Goal: Information Seeking & Learning: Compare options

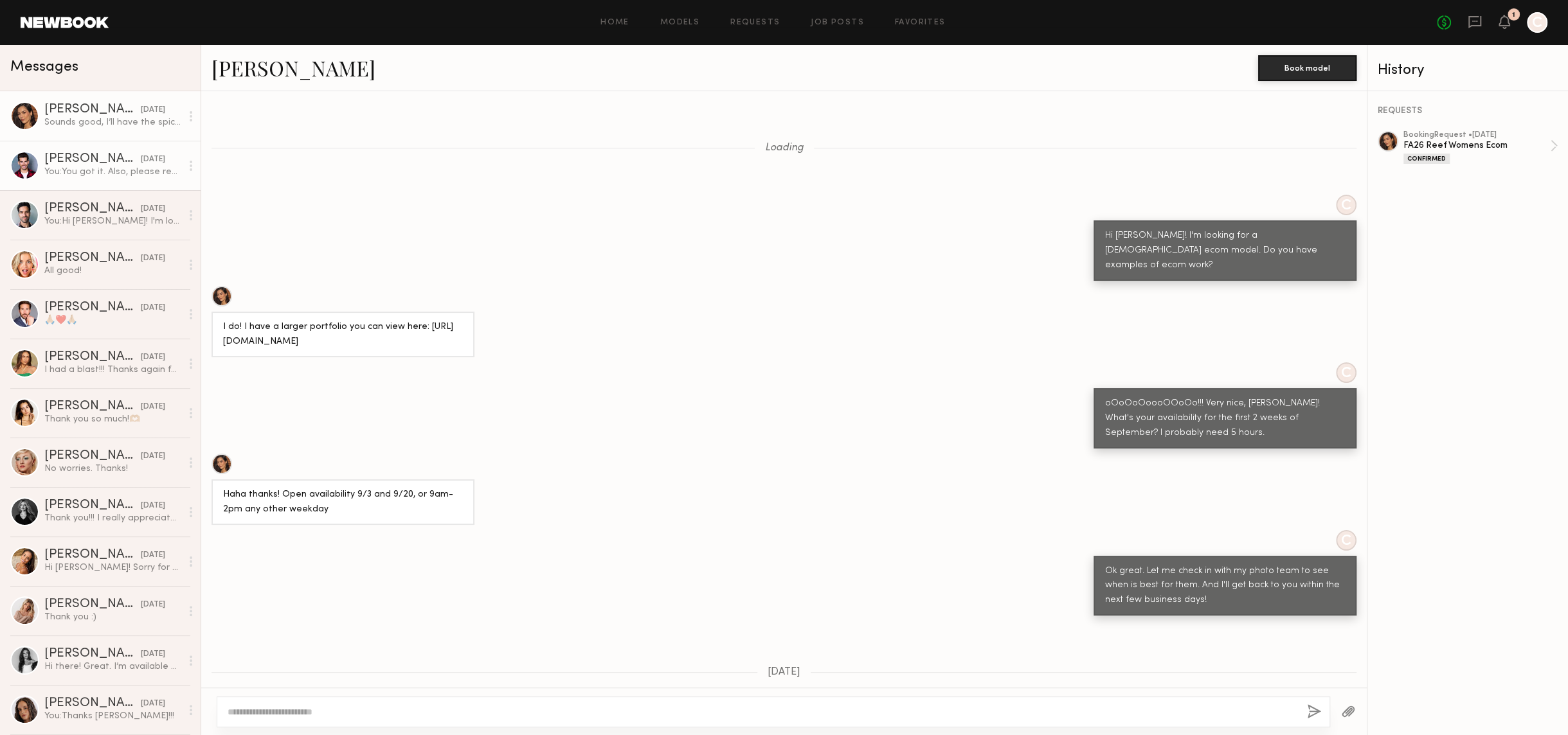
scroll to position [575, 0]
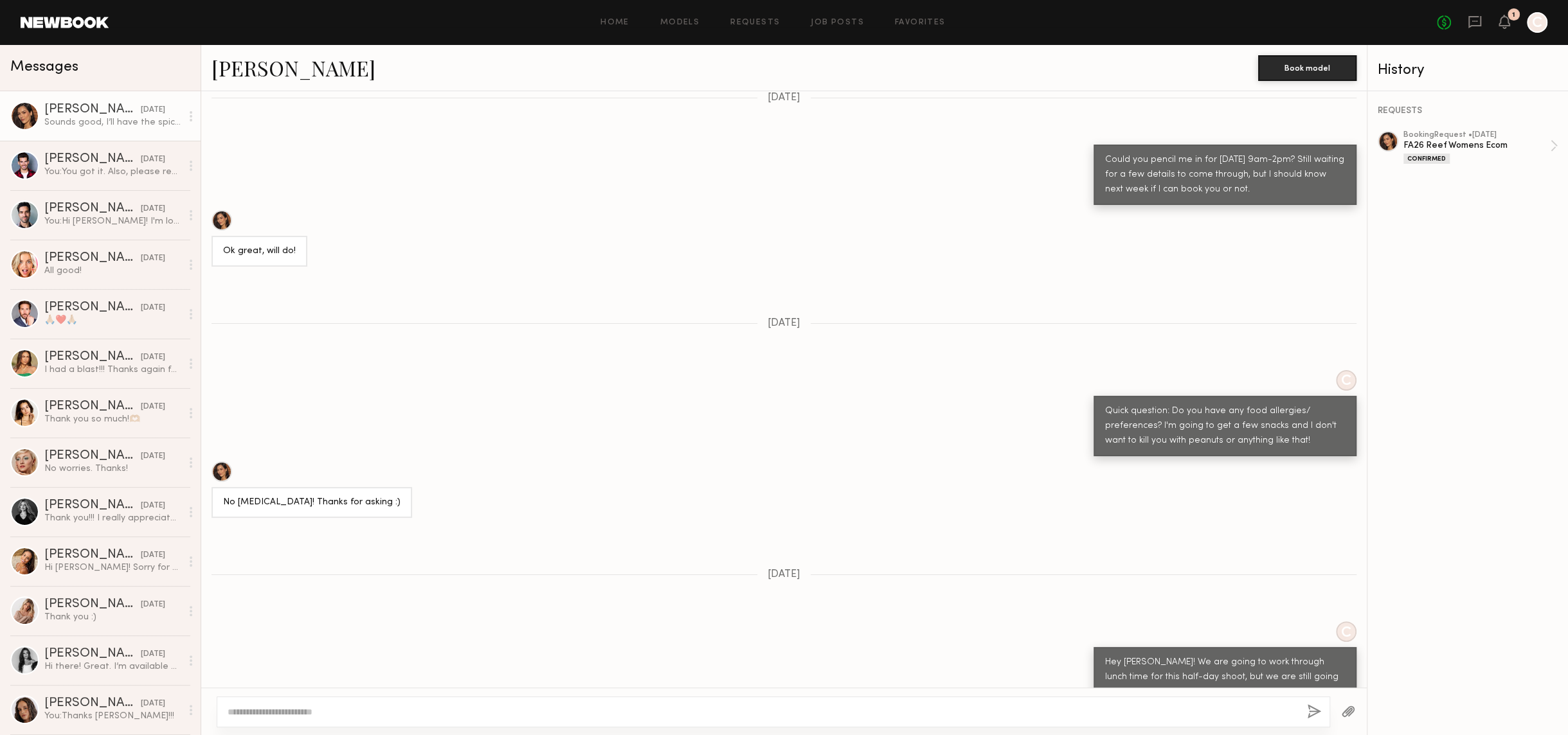
click at [232, 75] on link "Amanda W." at bounding box center [294, 68] width 164 height 28
click at [61, 163] on div "Angel G." at bounding box center [92, 159] width 97 height 13
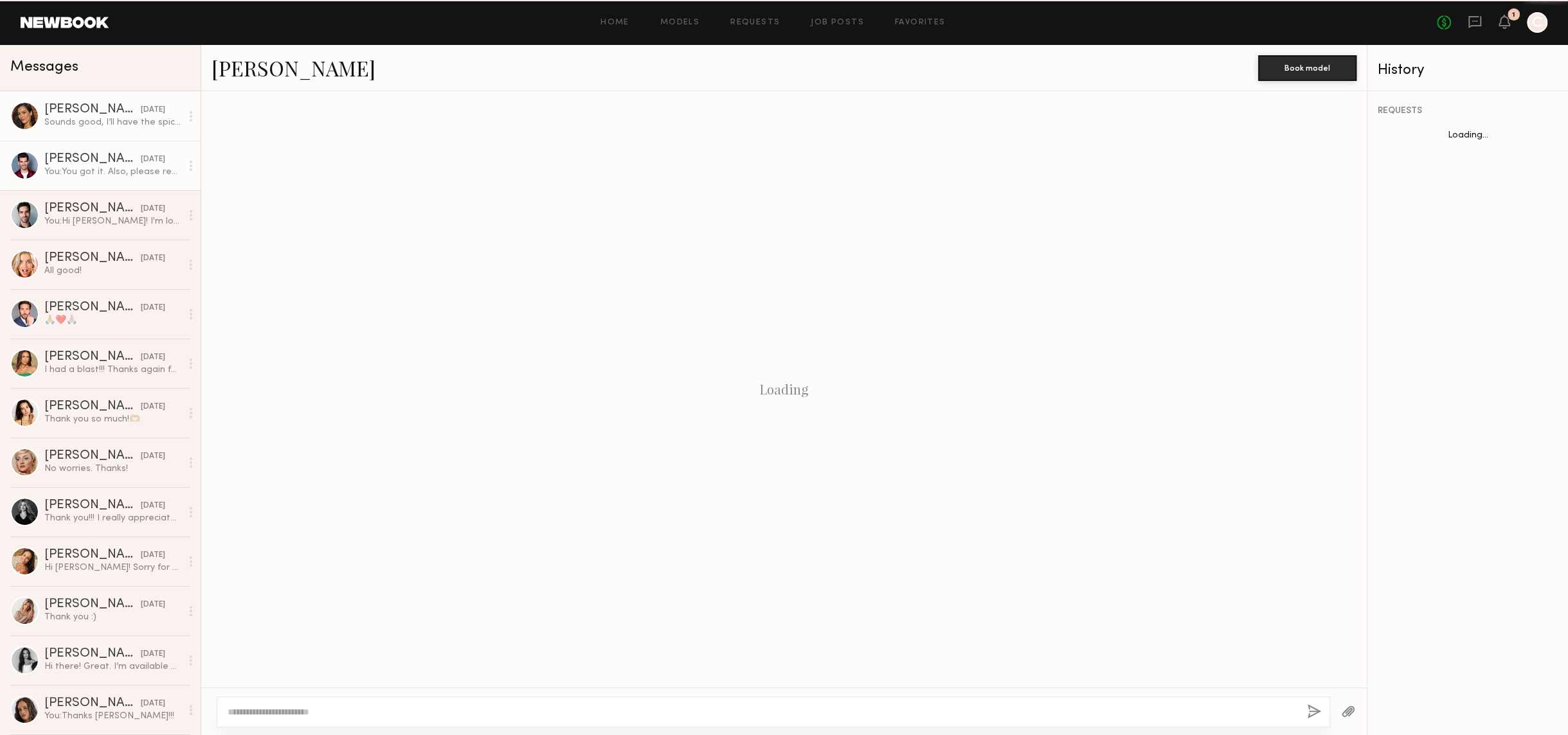
scroll to position [519, 0]
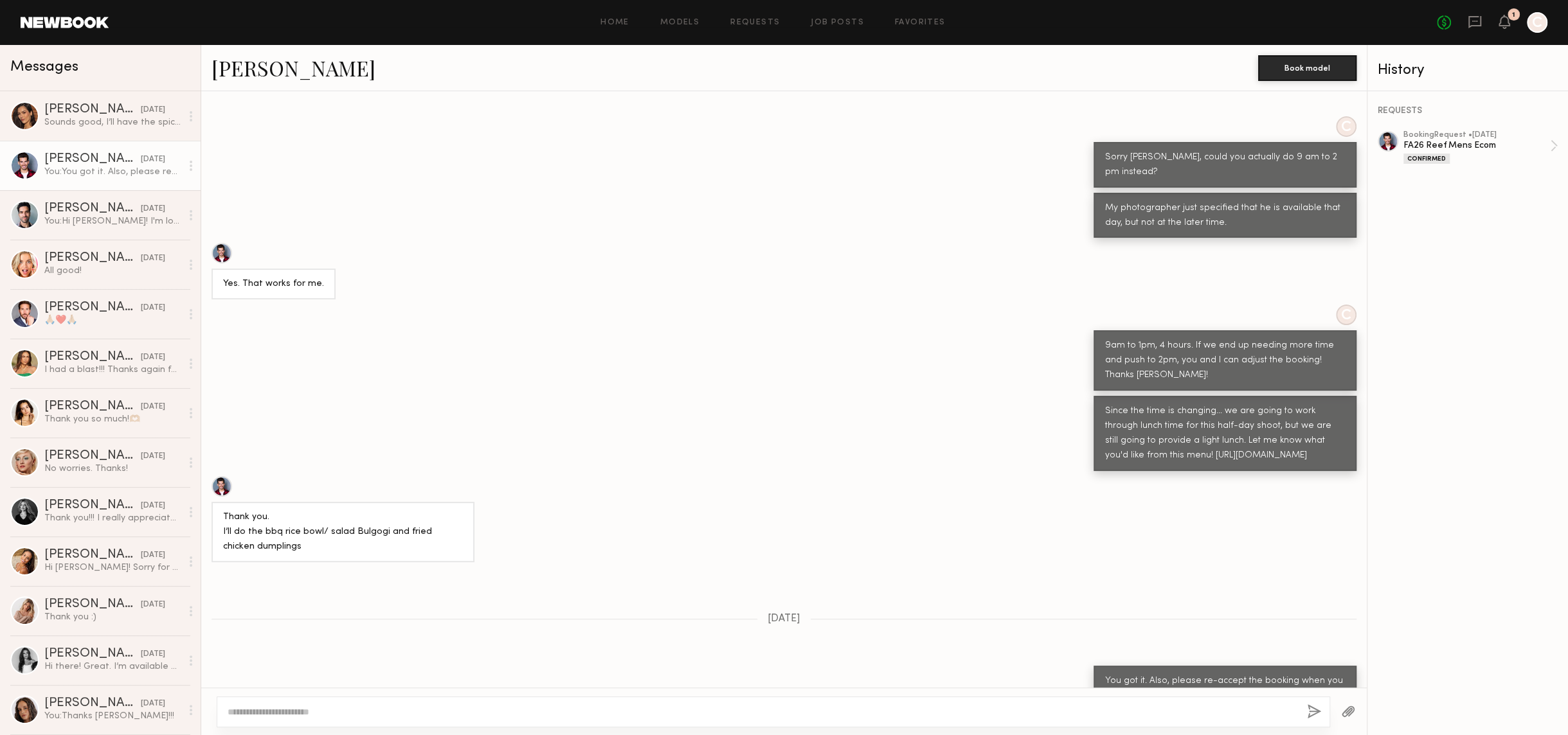
click at [243, 73] on link "Angel G." at bounding box center [294, 68] width 164 height 28
click at [22, 315] on div at bounding box center [24, 313] width 29 height 29
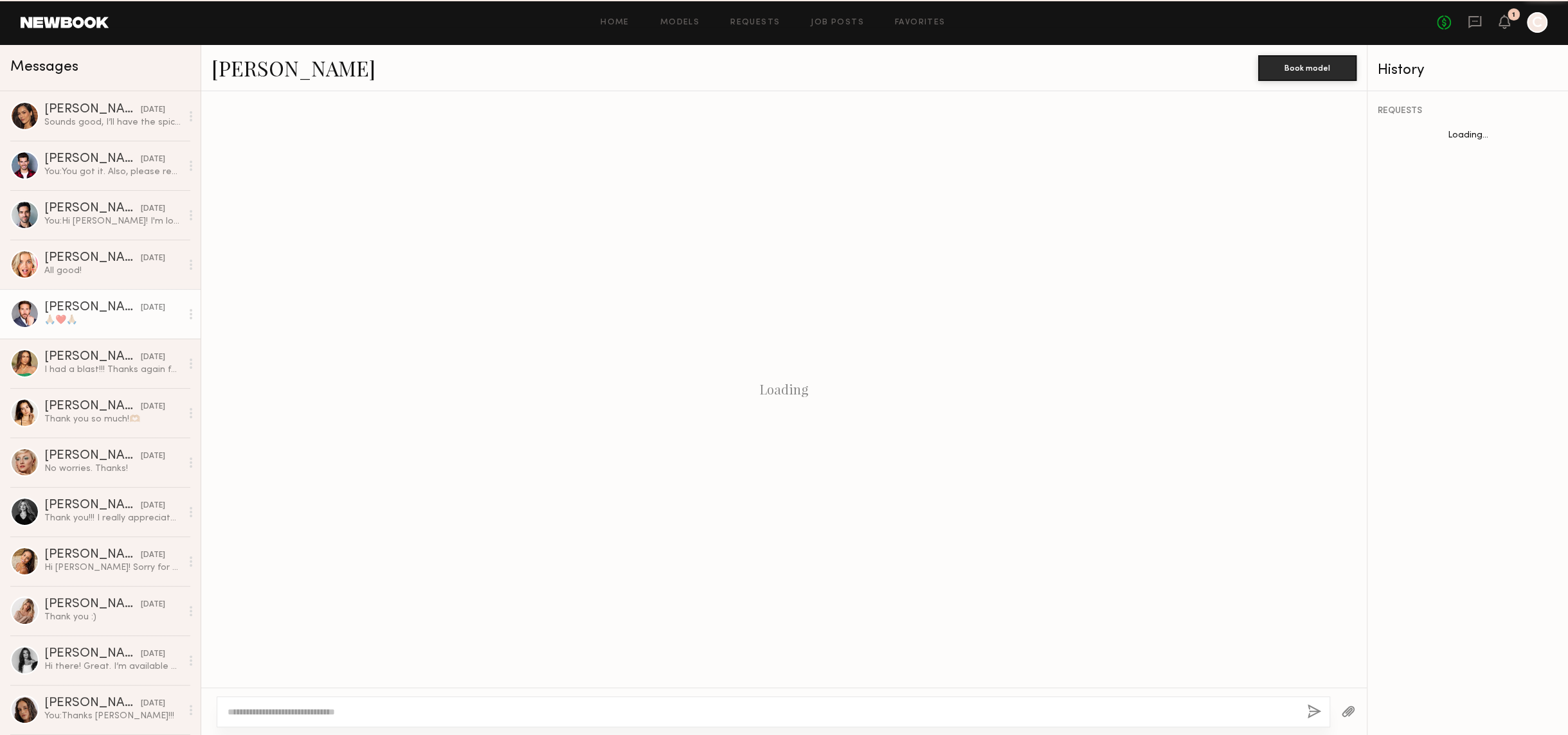
scroll to position [483, 0]
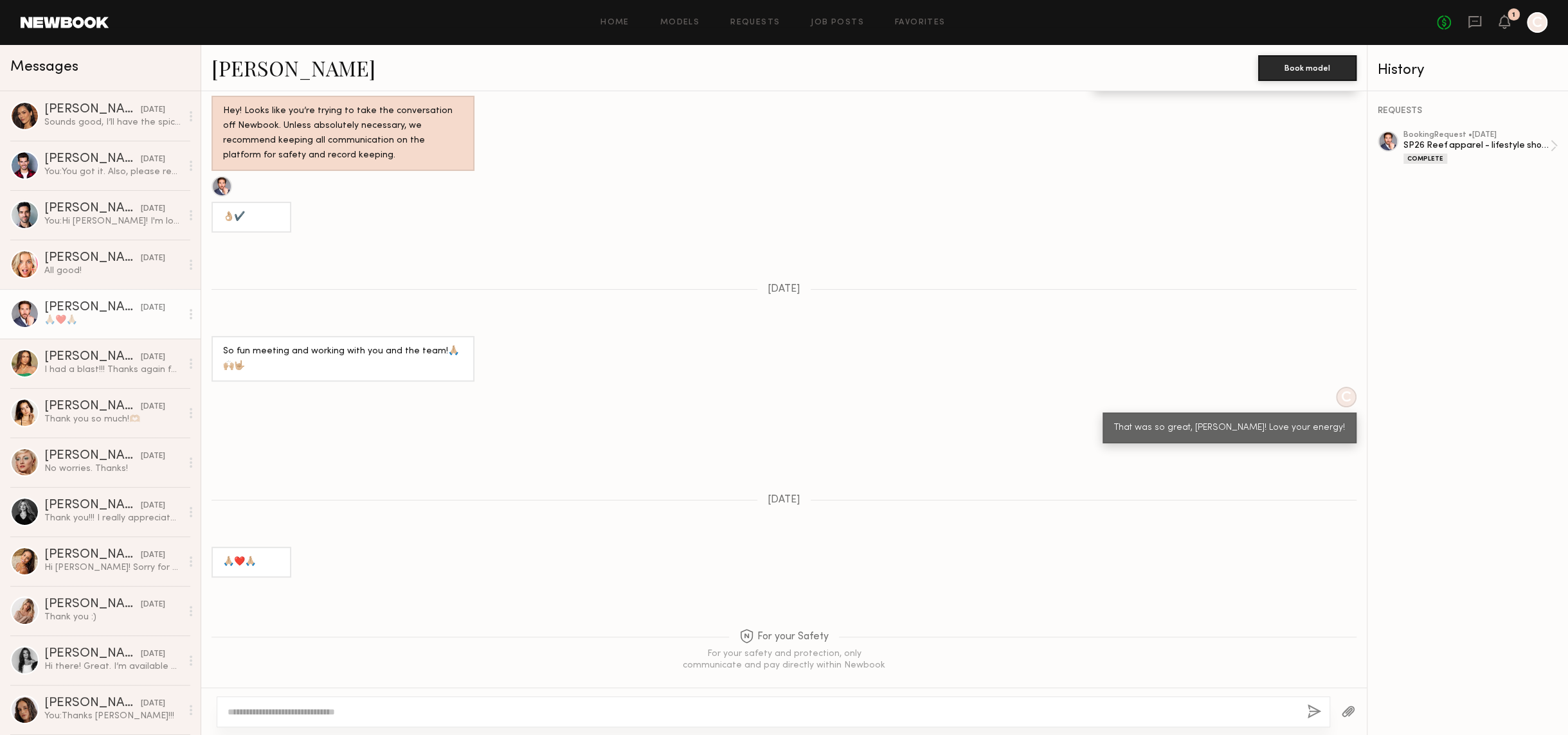
drag, startPoint x: 281, startPoint y: 69, endPoint x: 331, endPoint y: 47, distance: 54.6
click at [282, 69] on link "Corey Randall M." at bounding box center [294, 68] width 164 height 28
click at [27, 362] on div at bounding box center [24, 363] width 29 height 29
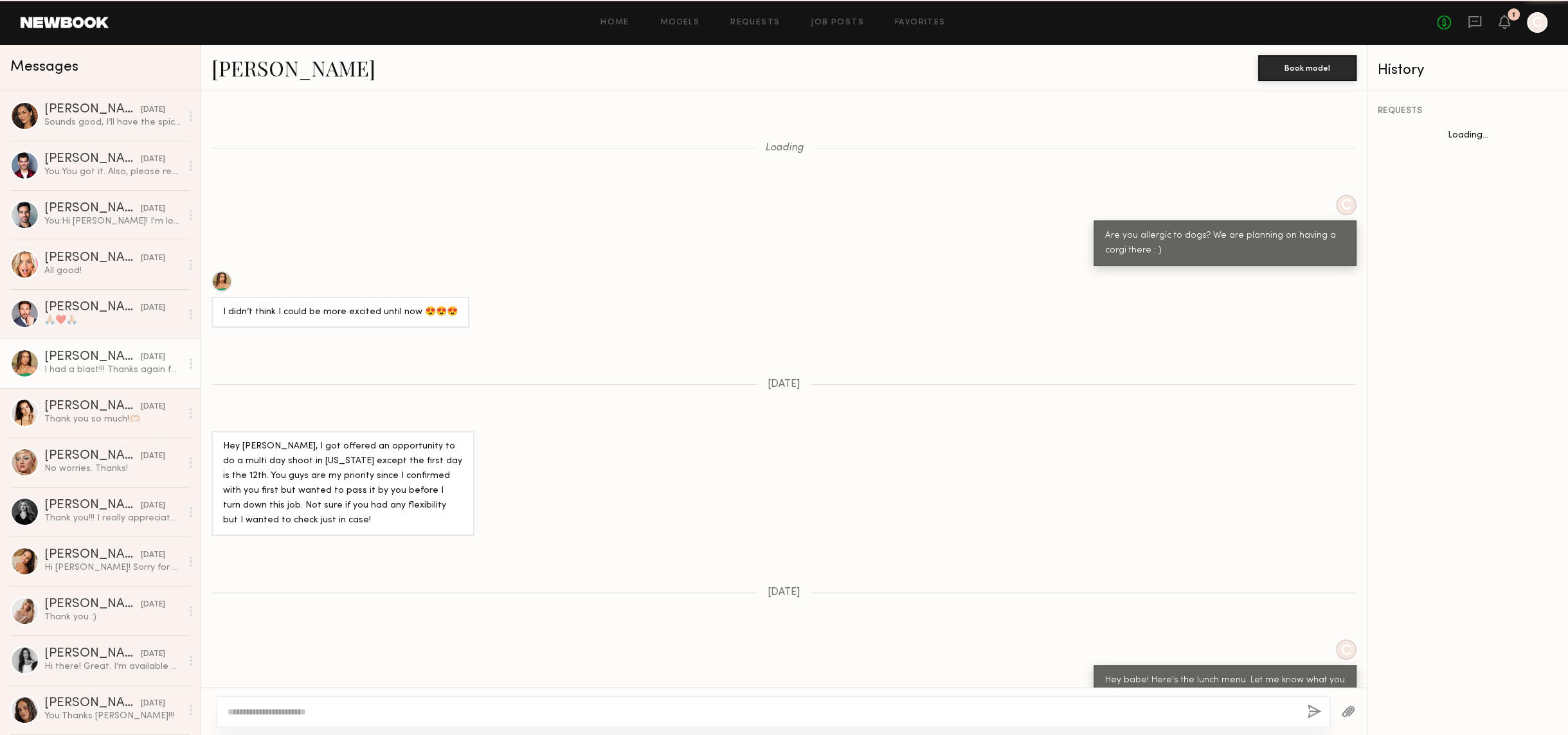
scroll to position [707, 0]
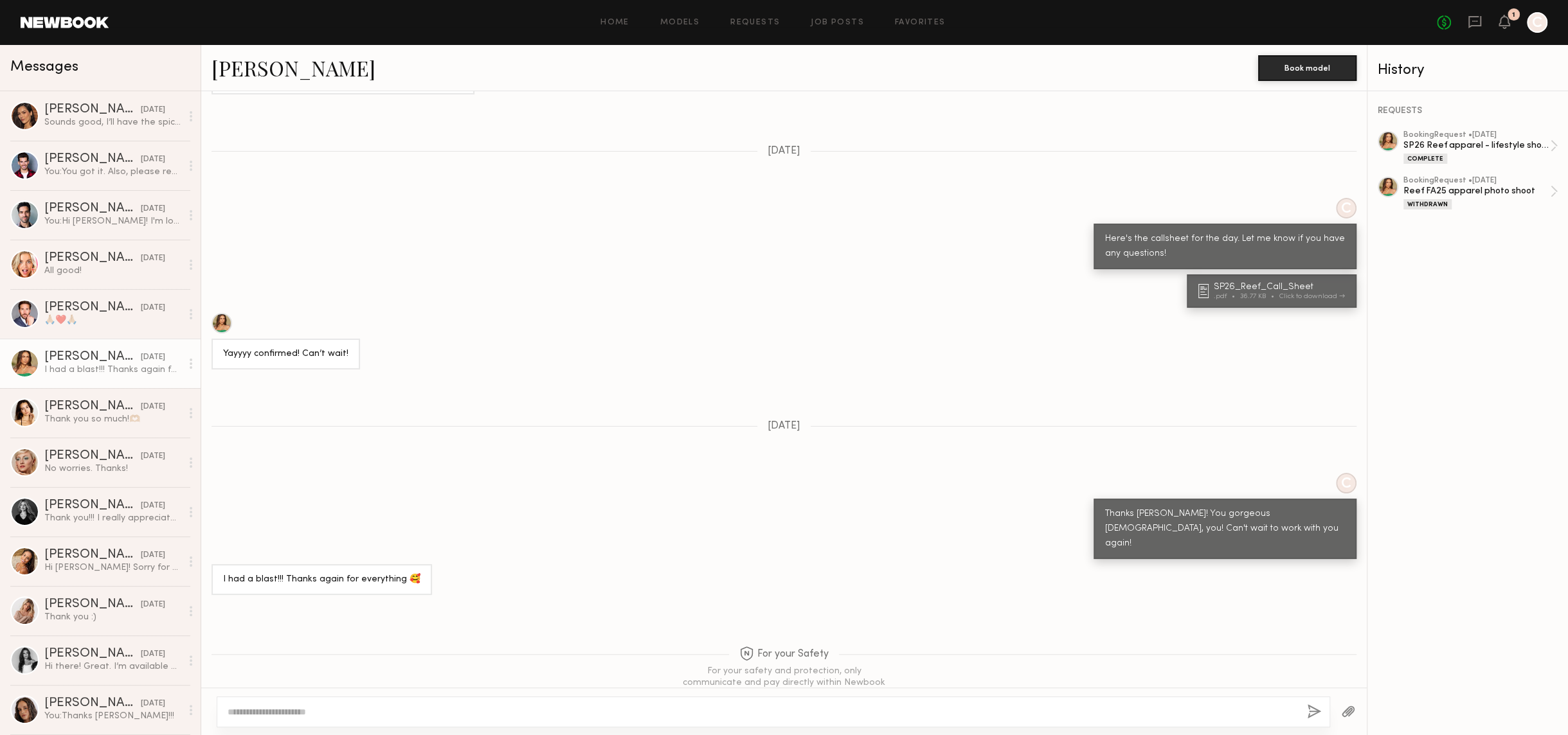
click at [236, 70] on link "Lisa D." at bounding box center [294, 68] width 164 height 28
drag, startPoint x: 32, startPoint y: 411, endPoint x: 63, endPoint y: 407, distance: 31.3
click at [63, 407] on div "Hania R." at bounding box center [92, 407] width 97 height 13
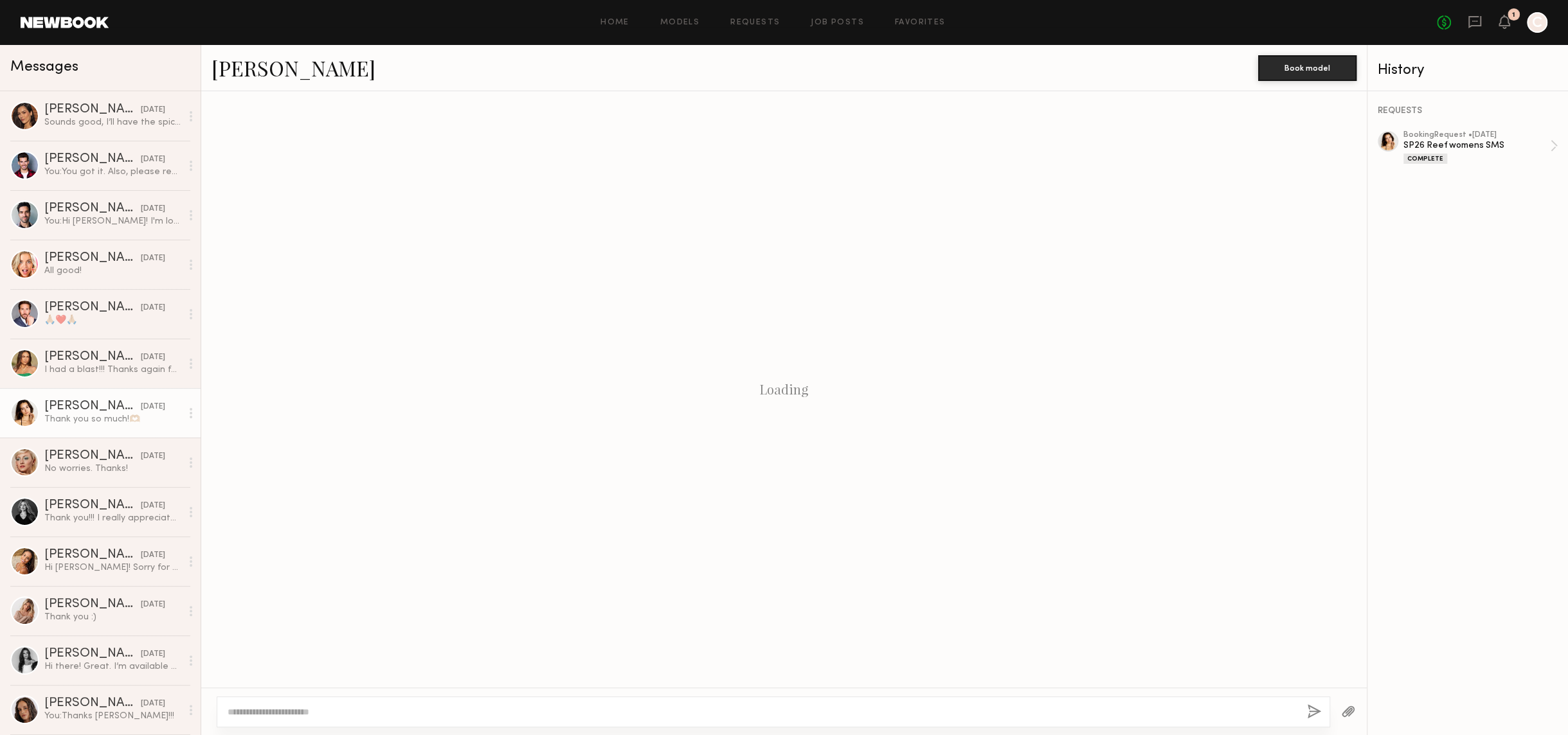
scroll to position [514, 0]
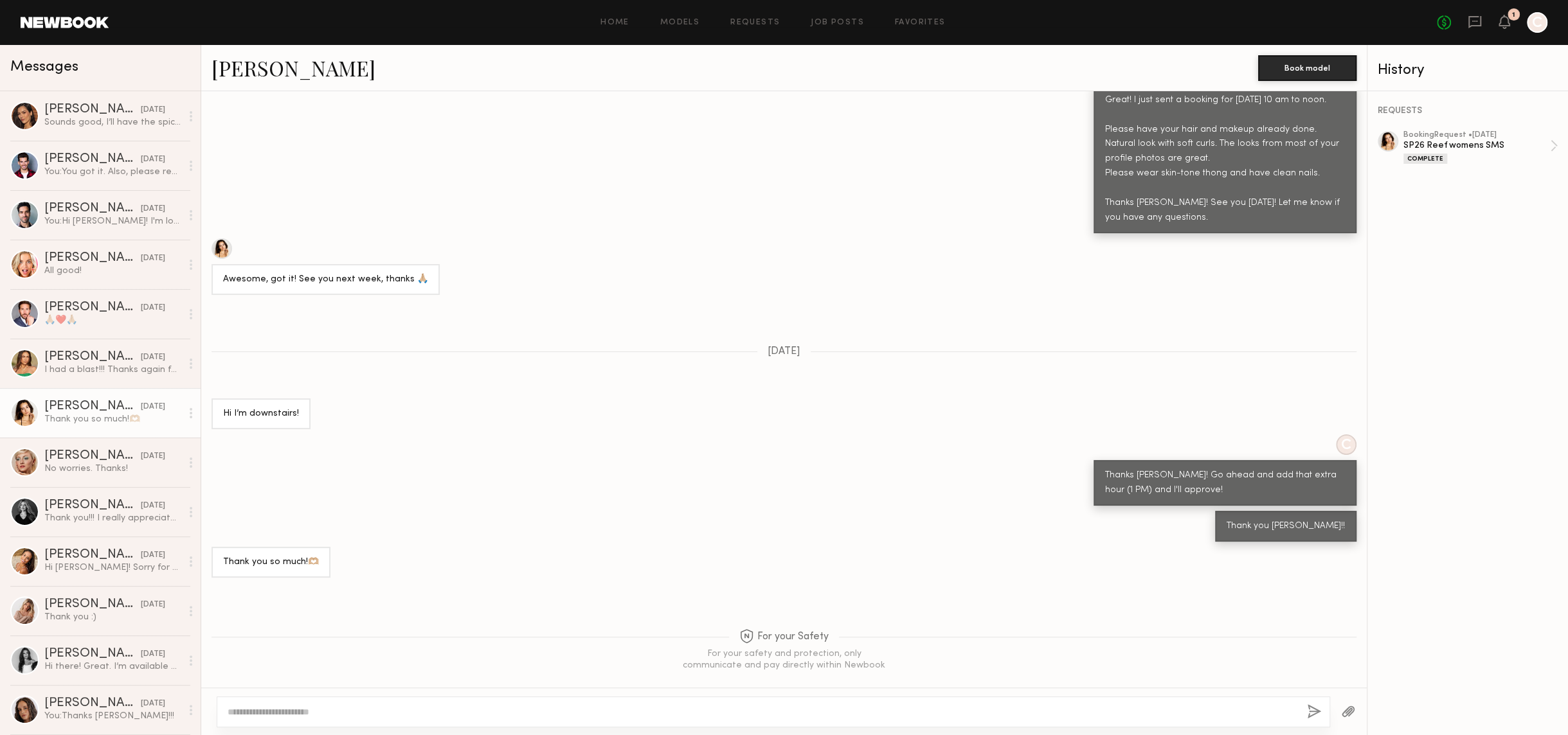
click at [232, 71] on link "Hania R." at bounding box center [294, 68] width 164 height 28
drag, startPoint x: 30, startPoint y: 604, endPoint x: 43, endPoint y: 603, distance: 13.0
click at [43, 603] on link "Weronika R. 03/13/2025 Thank you :)" at bounding box center [100, 611] width 201 height 50
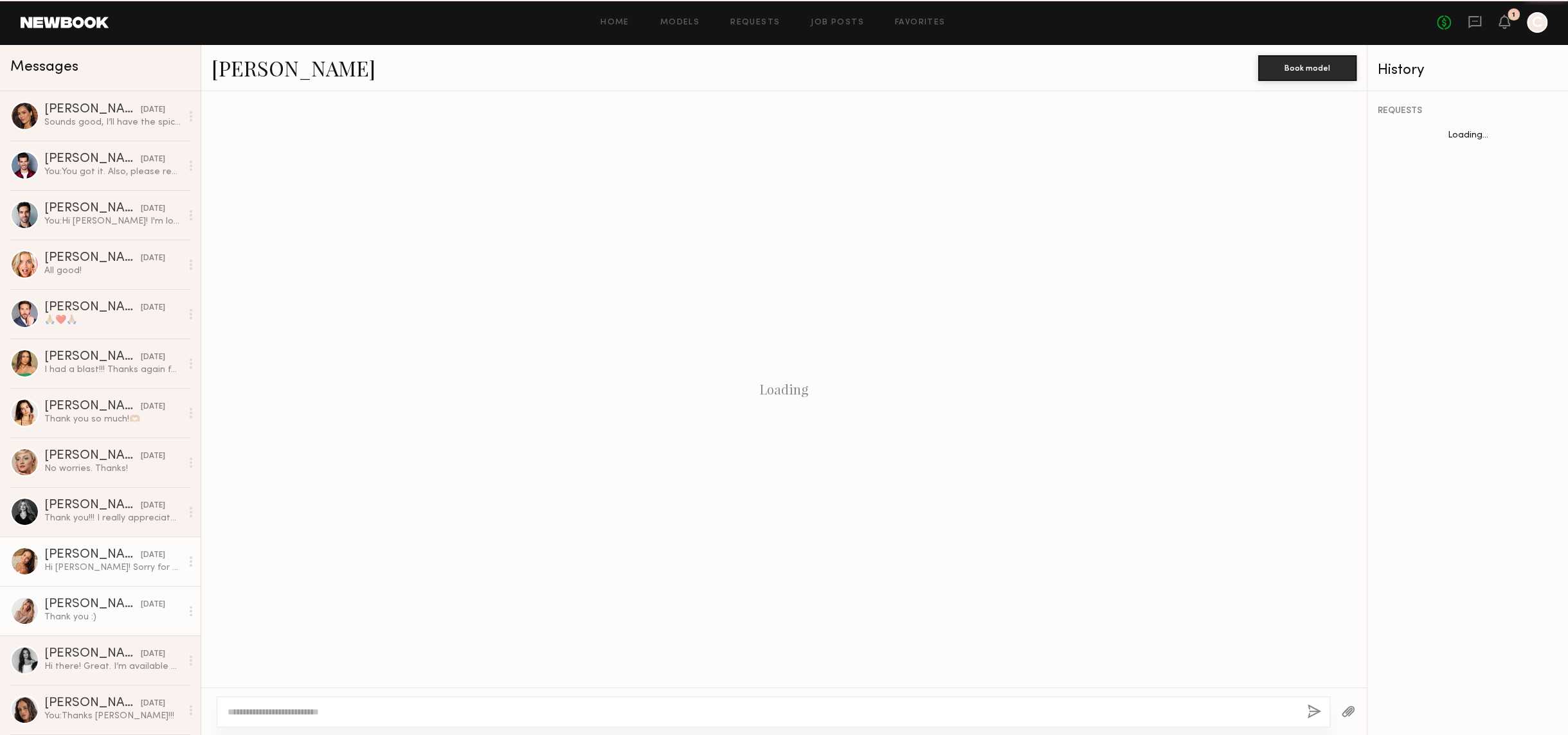
scroll to position [725, 0]
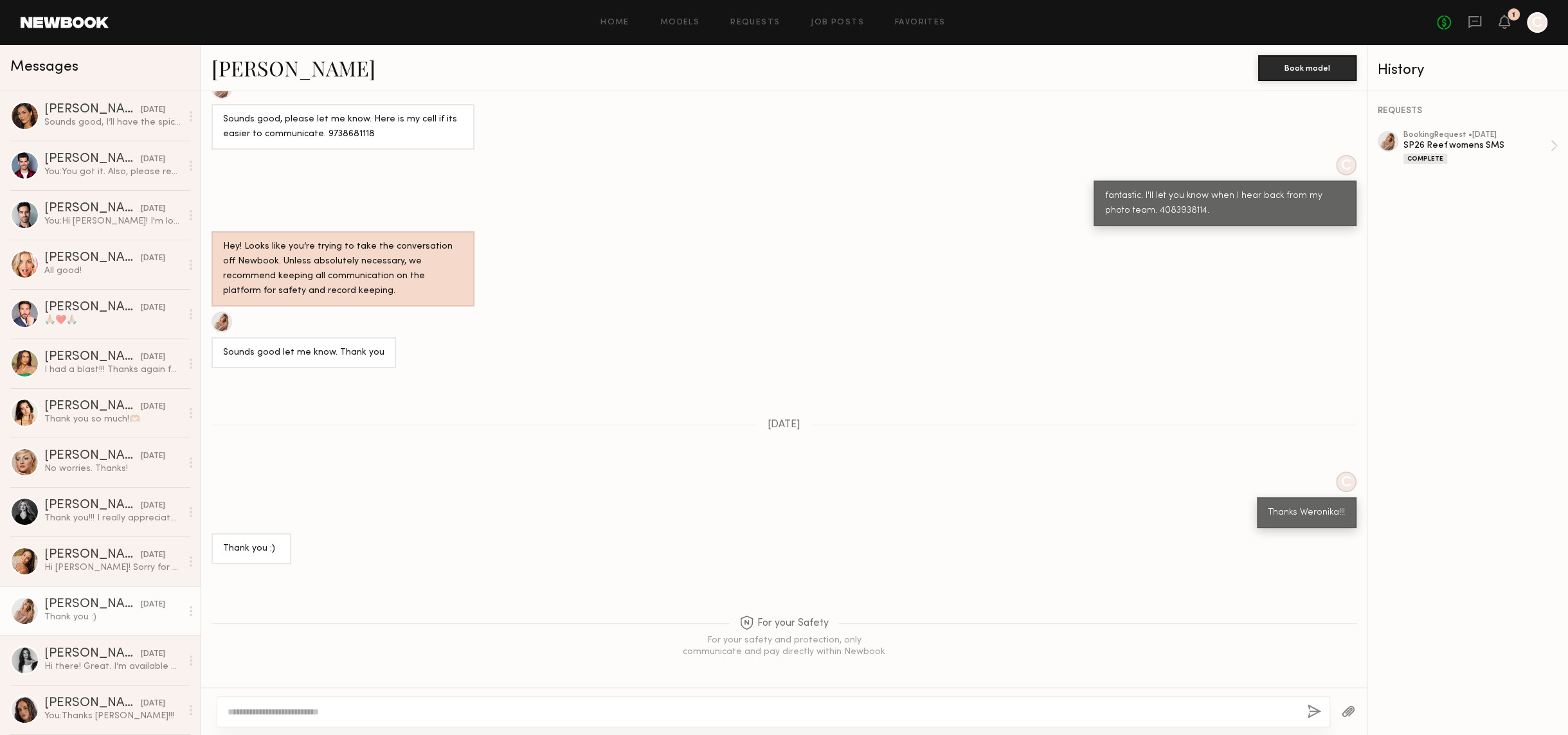
click at [272, 69] on link "Weronika R." at bounding box center [294, 68] width 164 height 28
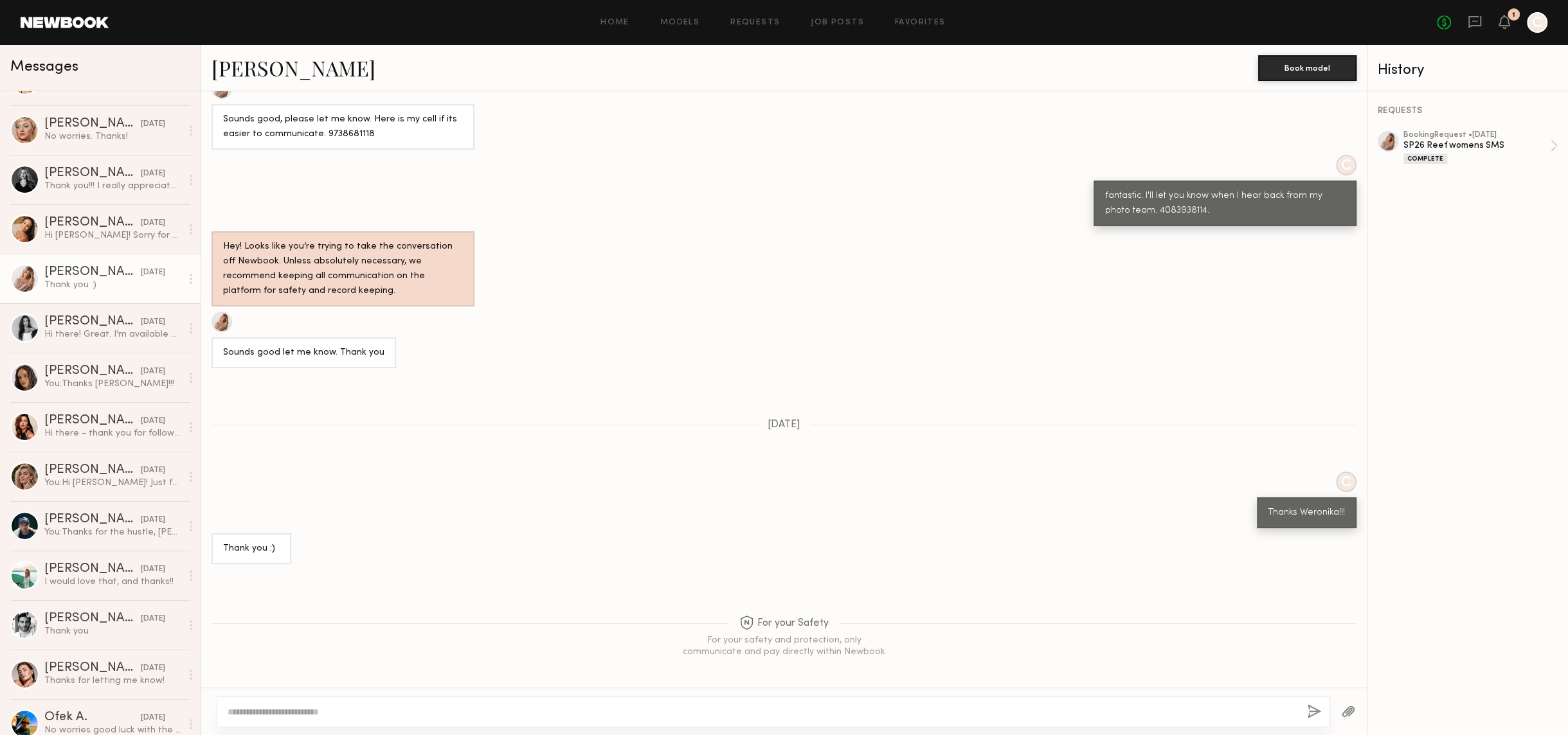
scroll to position [345, 0]
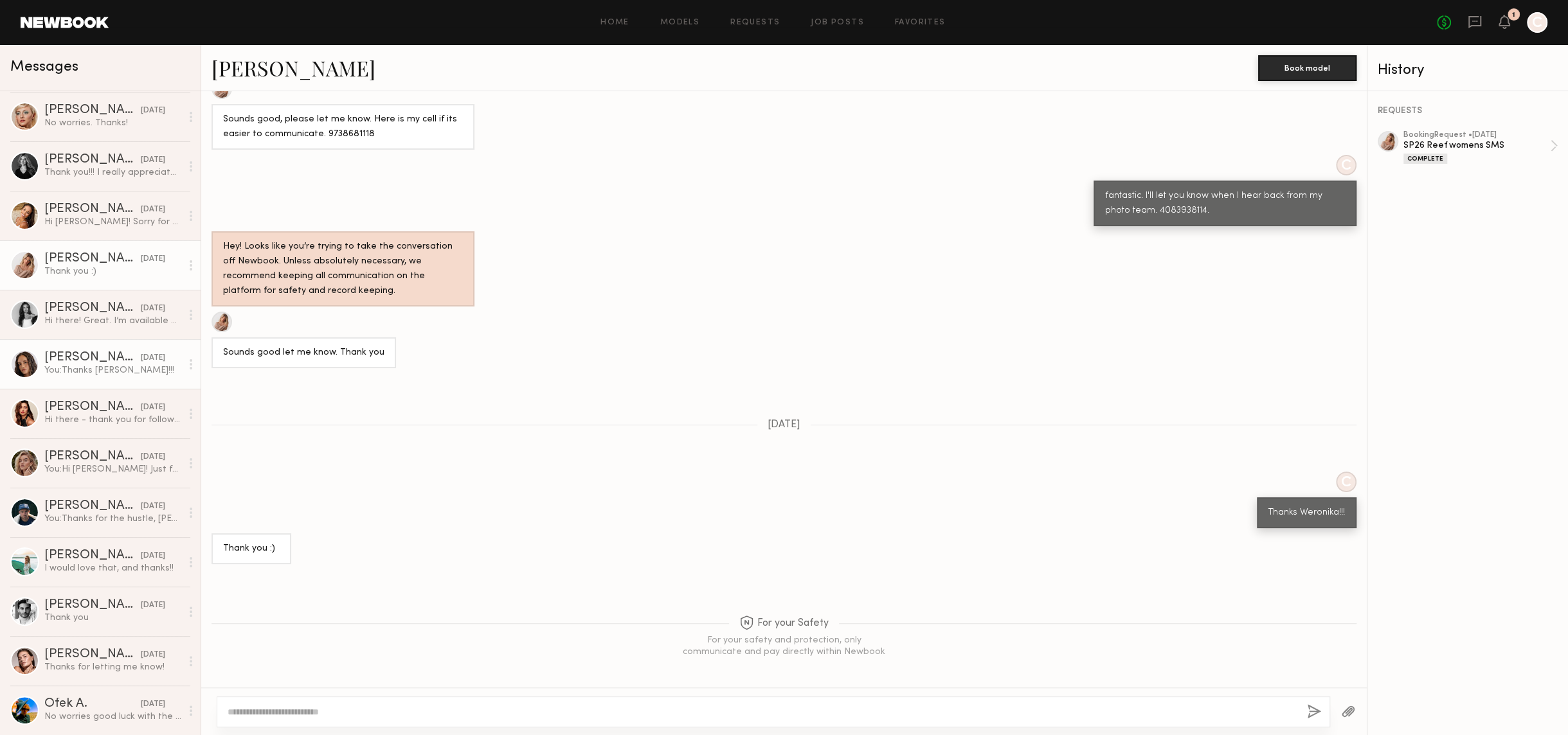
click at [61, 360] on div "Jamie V." at bounding box center [92, 358] width 97 height 13
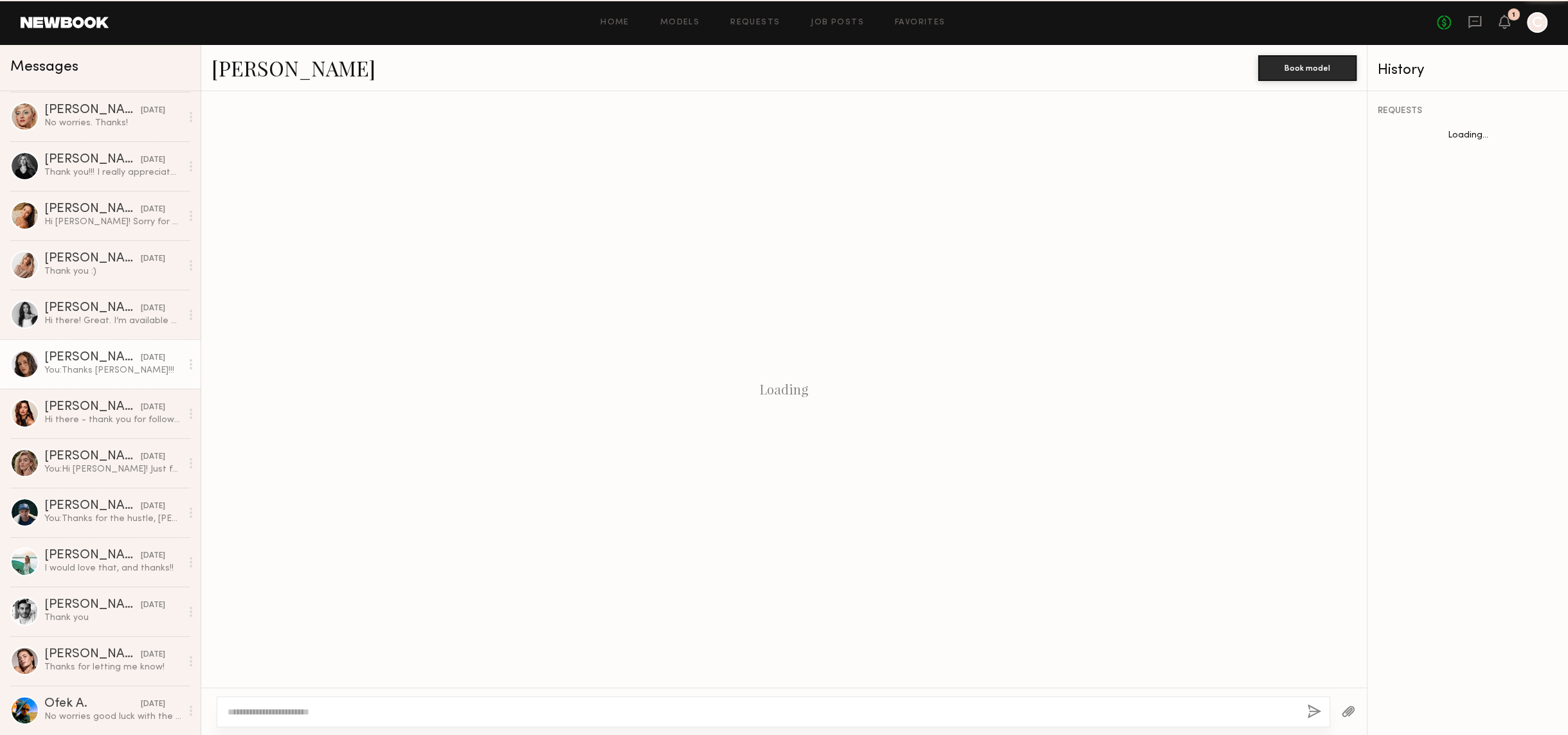
scroll to position [188, 0]
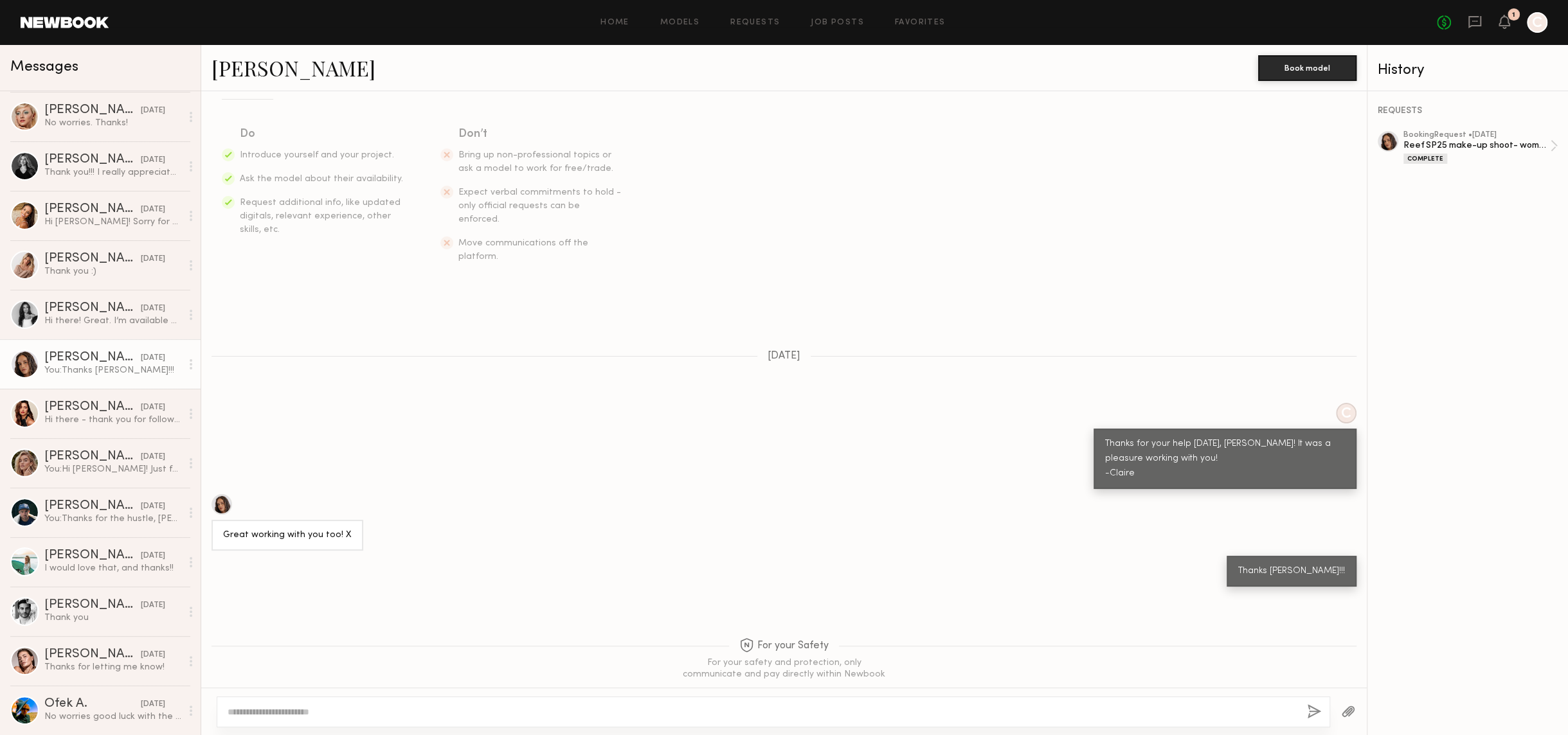
click at [247, 73] on link "Jamie V." at bounding box center [294, 68] width 164 height 28
click at [59, 509] on div "Matt S." at bounding box center [92, 507] width 97 height 13
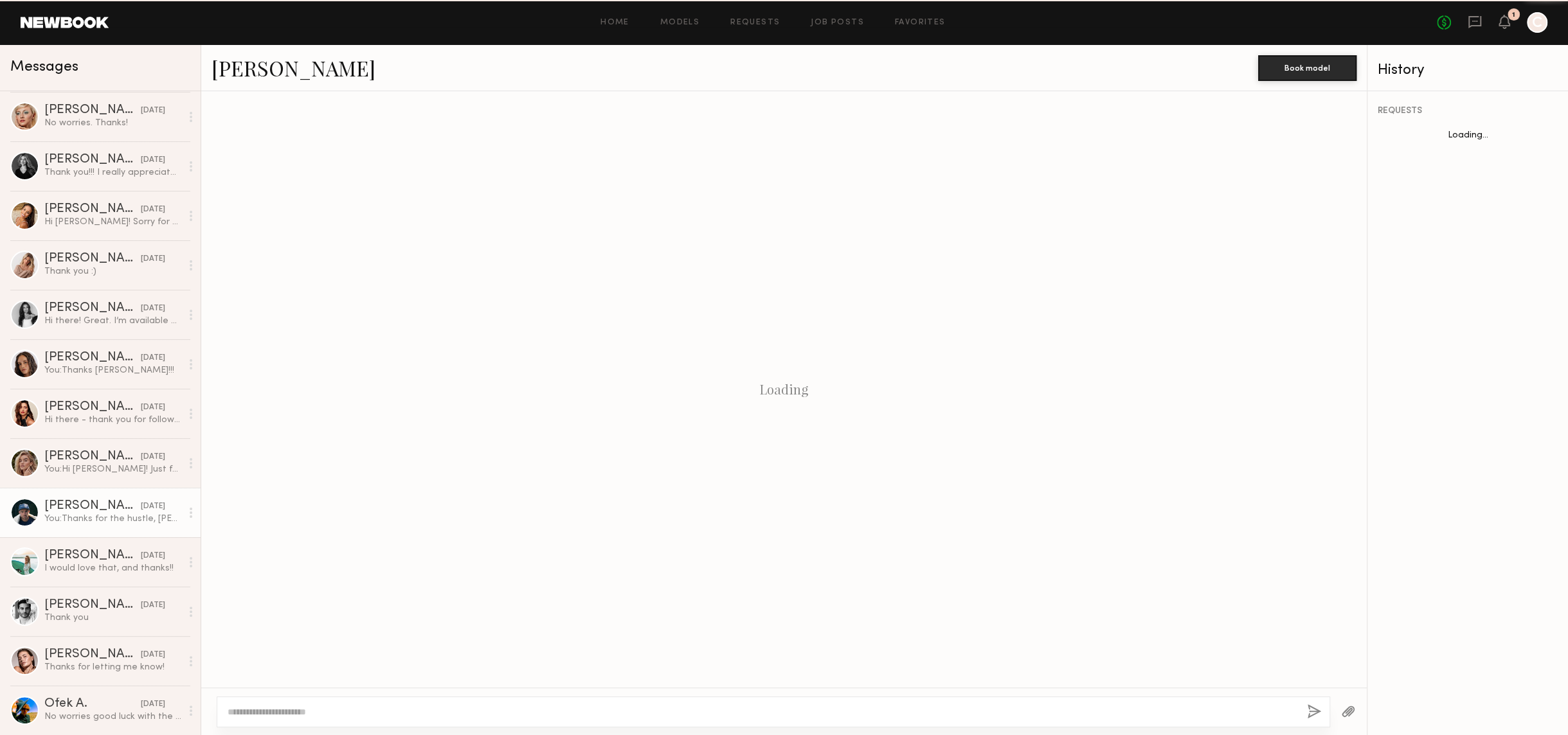
scroll to position [1071, 0]
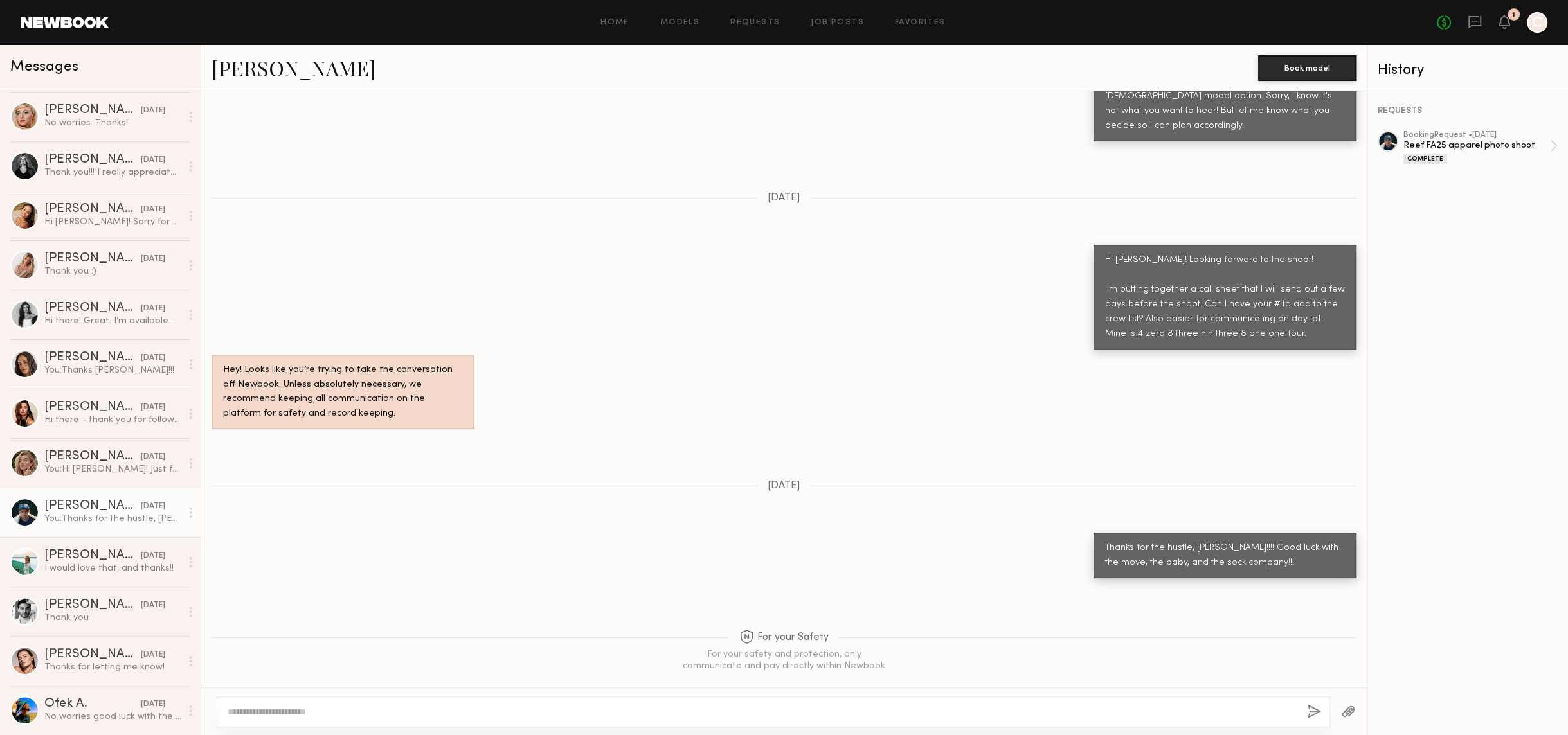
click at [238, 71] on link "Matt S." at bounding box center [294, 68] width 164 height 28
click at [61, 507] on div "Matt S." at bounding box center [92, 507] width 97 height 13
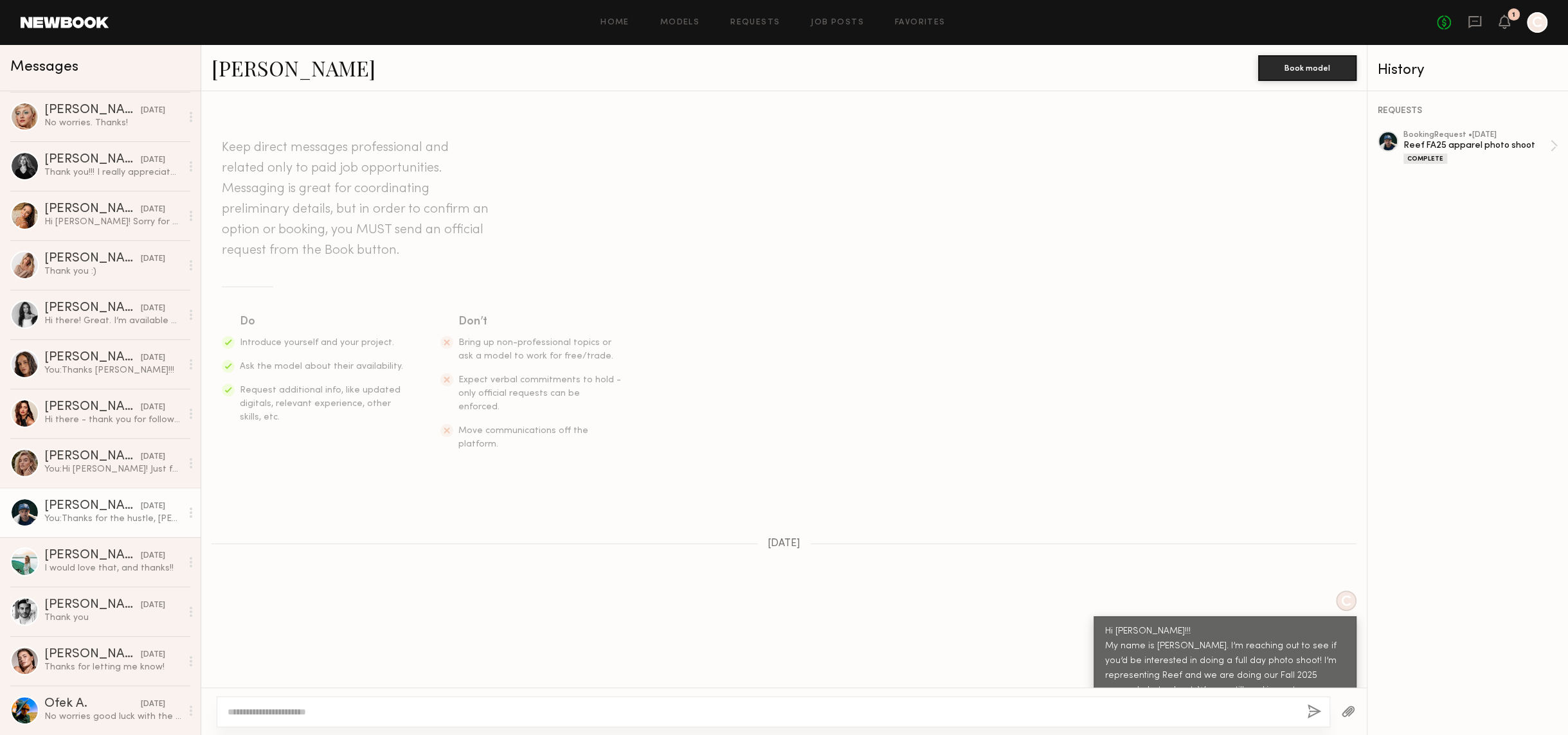
scroll to position [1332, 0]
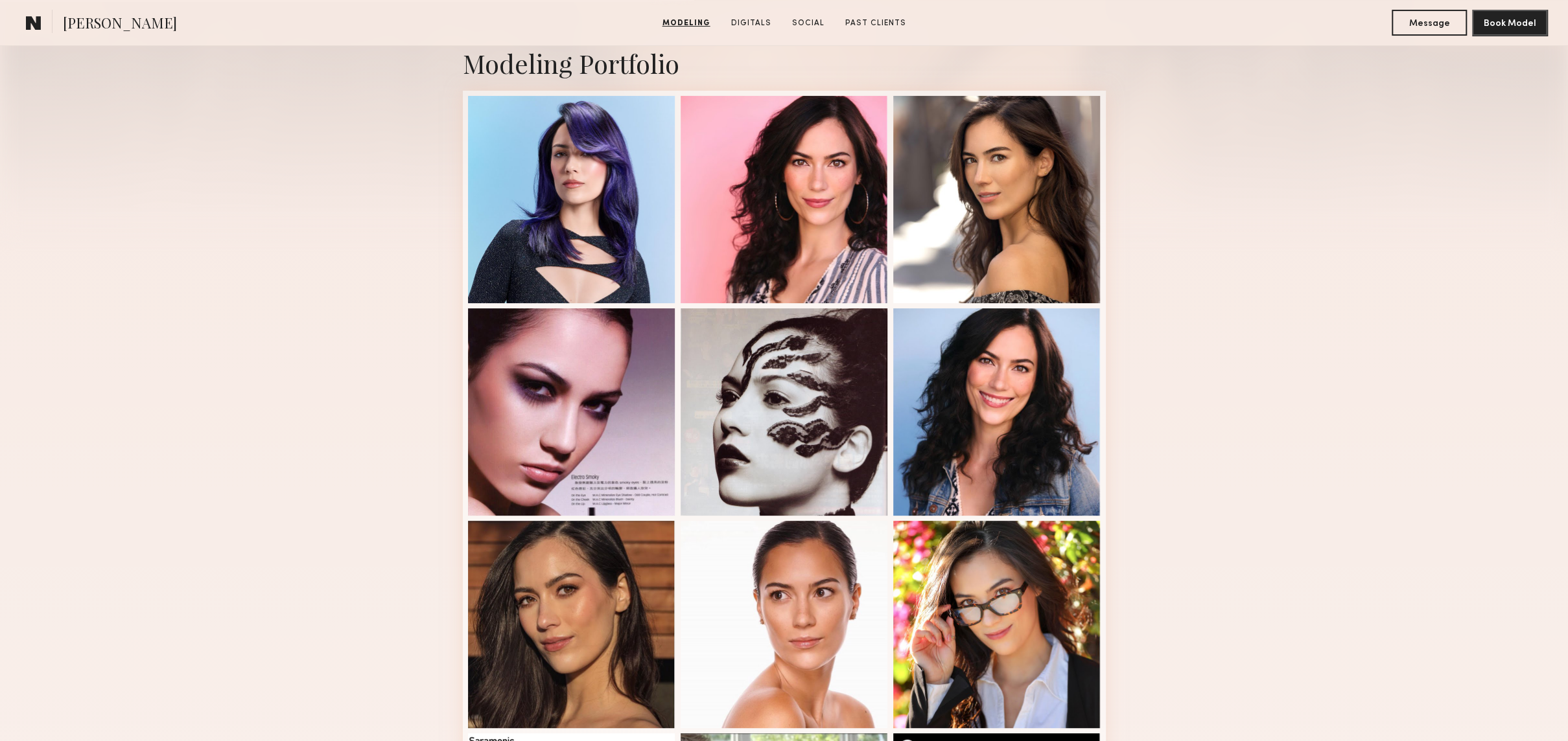
scroll to position [289, 0]
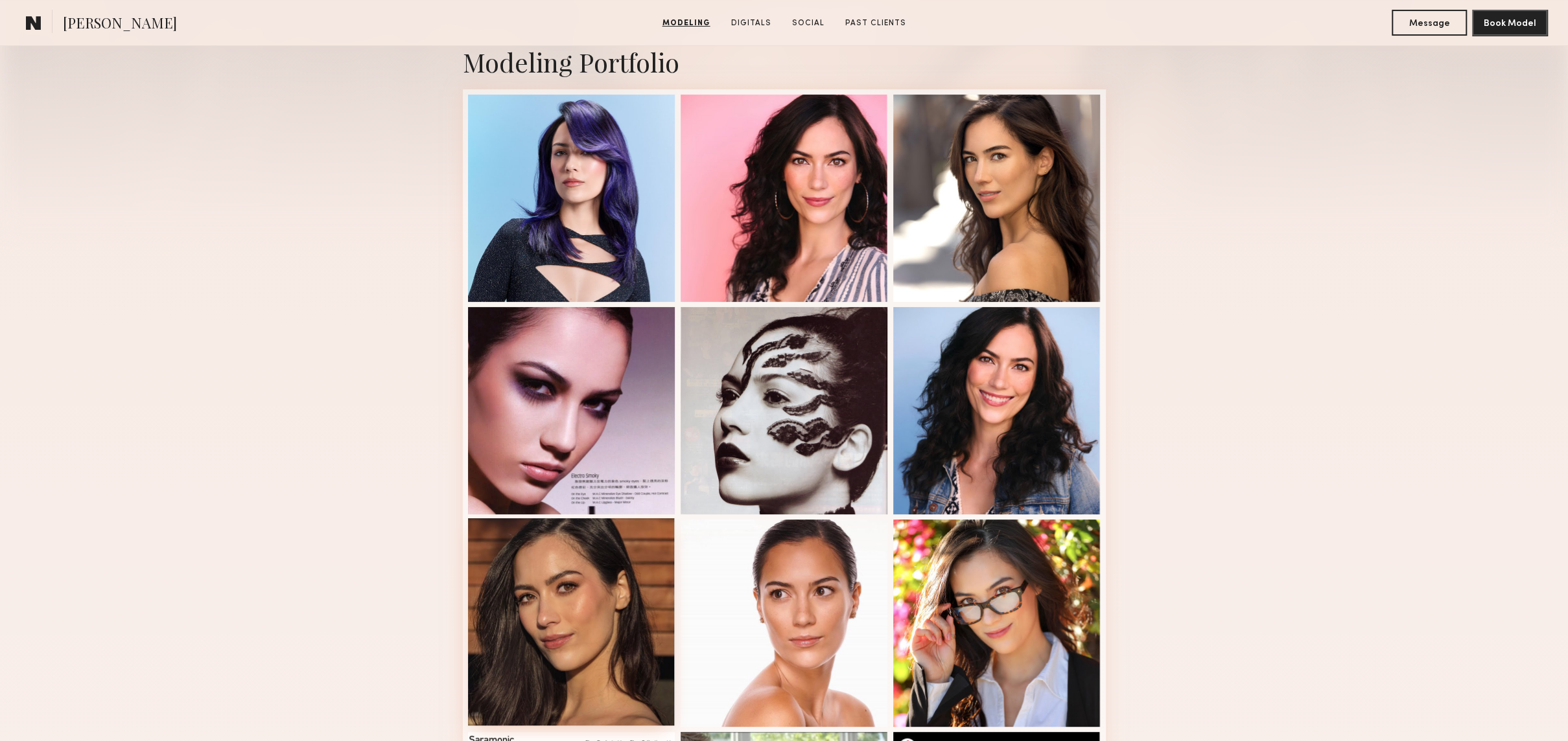
click at [566, 596] on div at bounding box center [571, 621] width 207 height 207
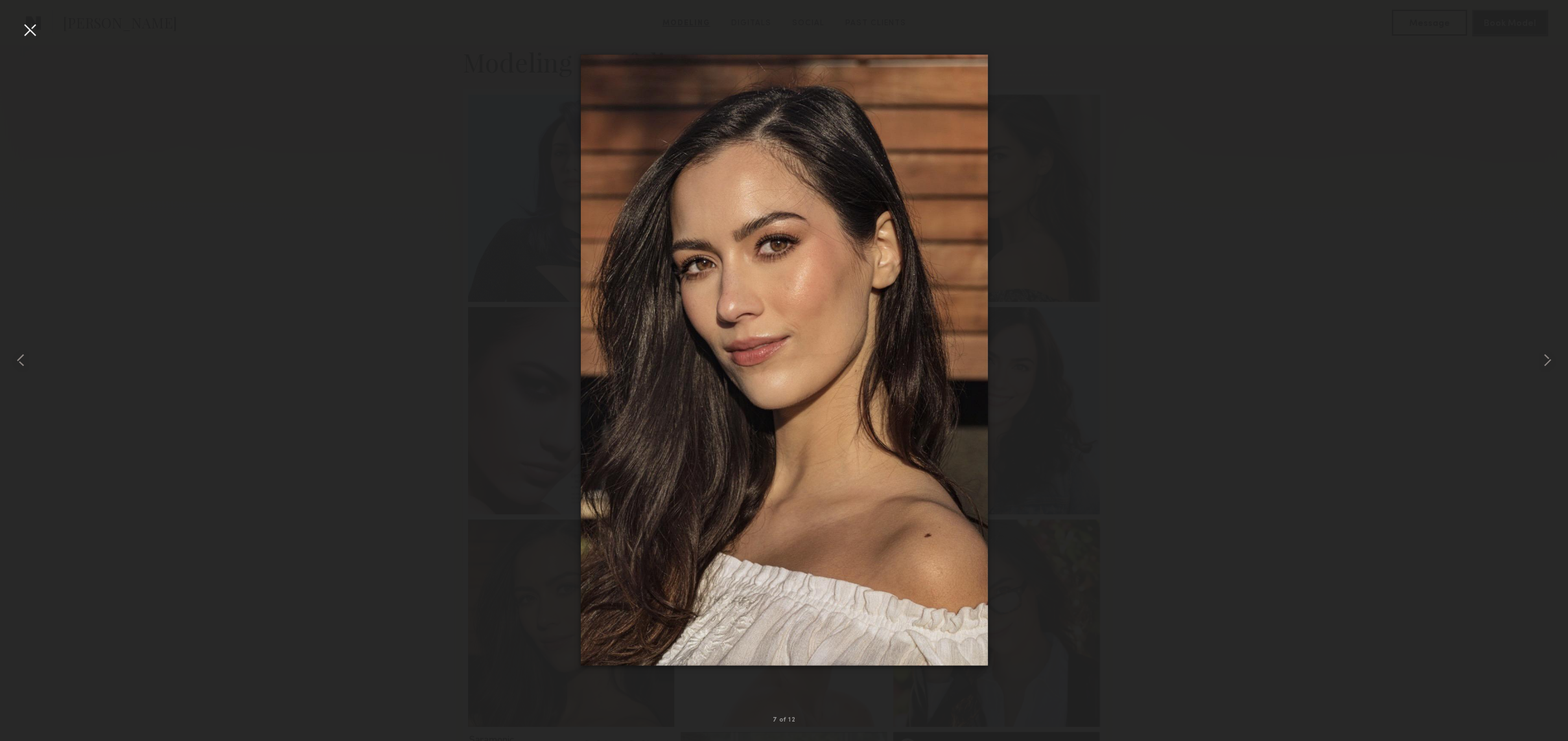
click at [453, 67] on div at bounding box center [784, 359] width 1568 height 679
click at [26, 29] on div at bounding box center [30, 30] width 20 height 20
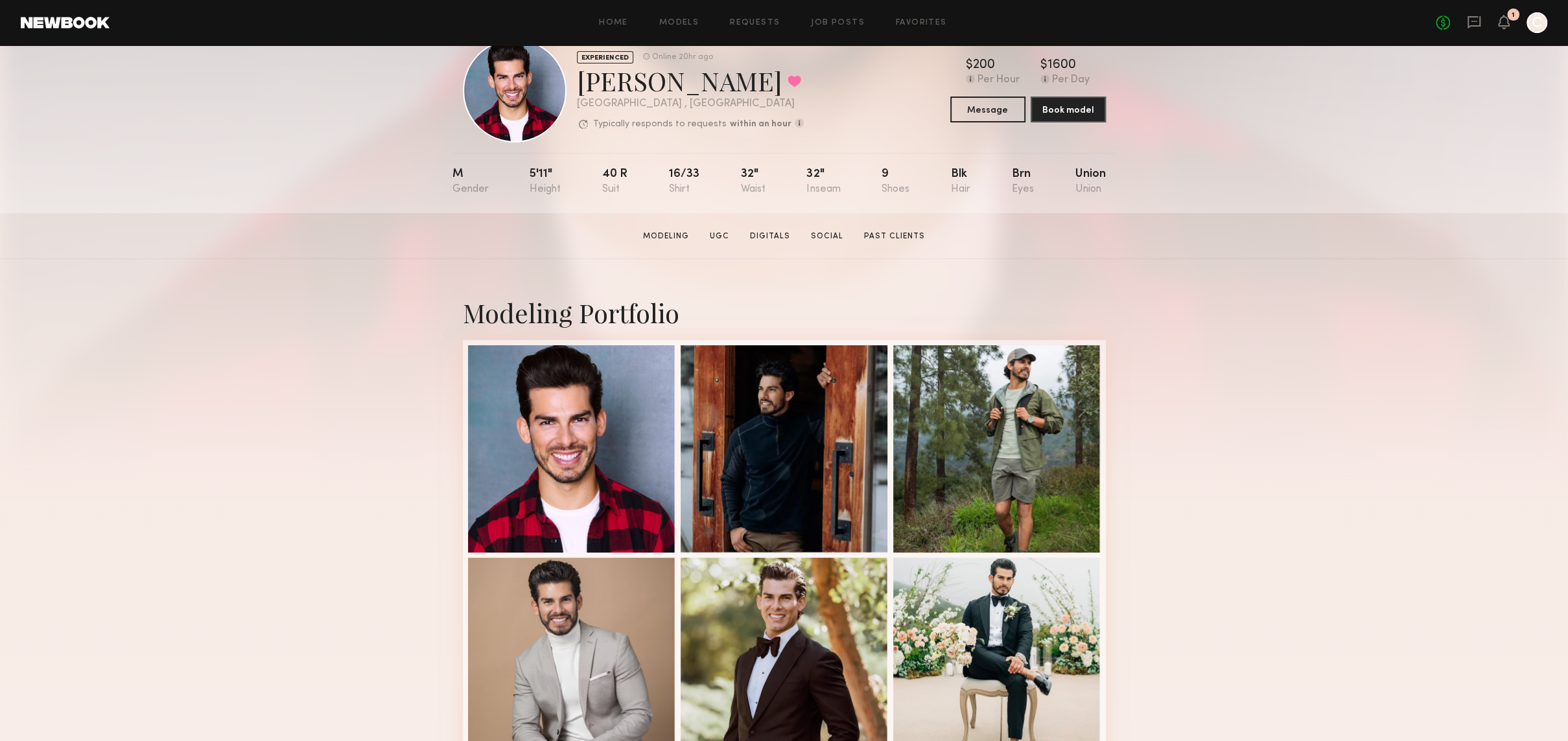
scroll to position [40, 0]
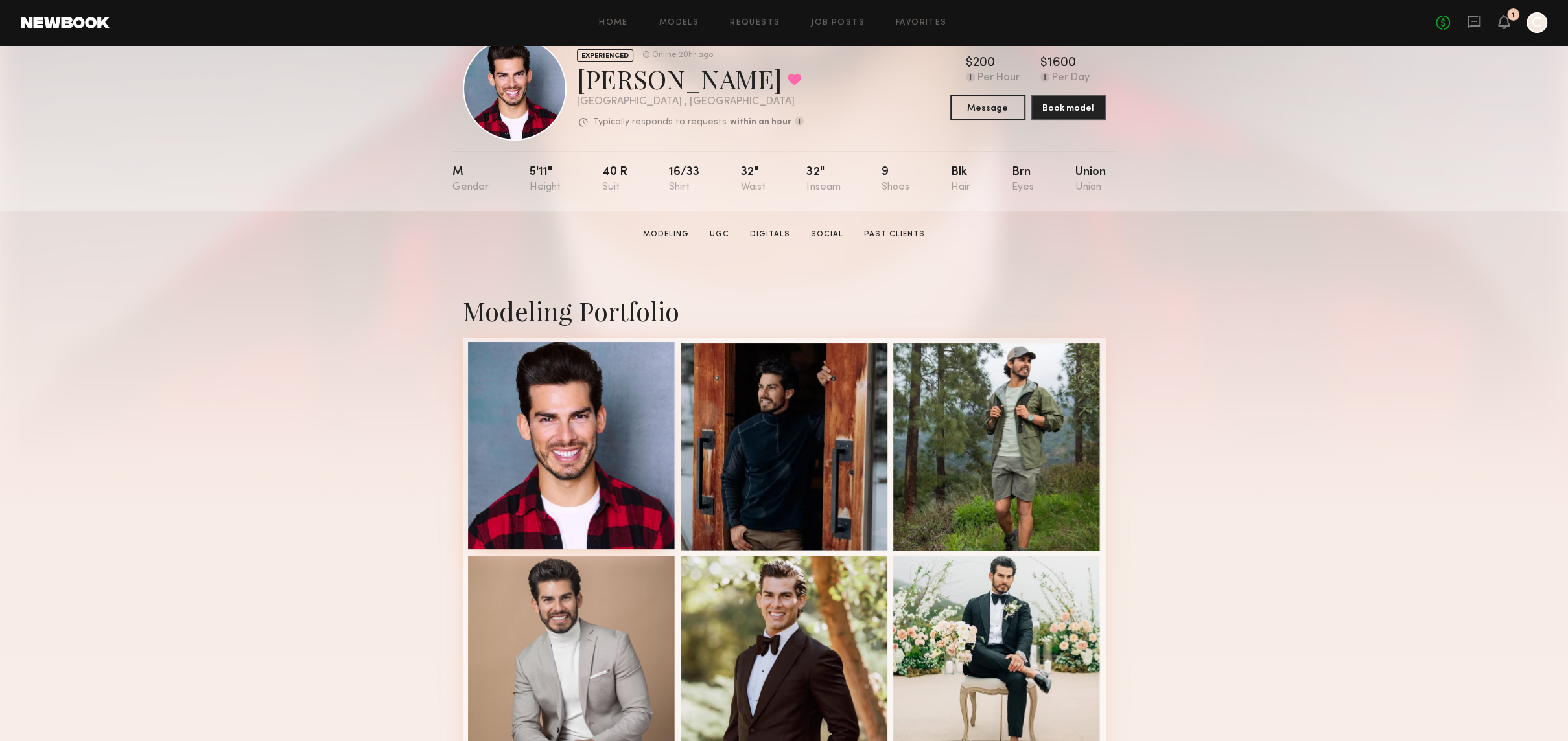
click at [632, 392] on div at bounding box center [571, 445] width 207 height 207
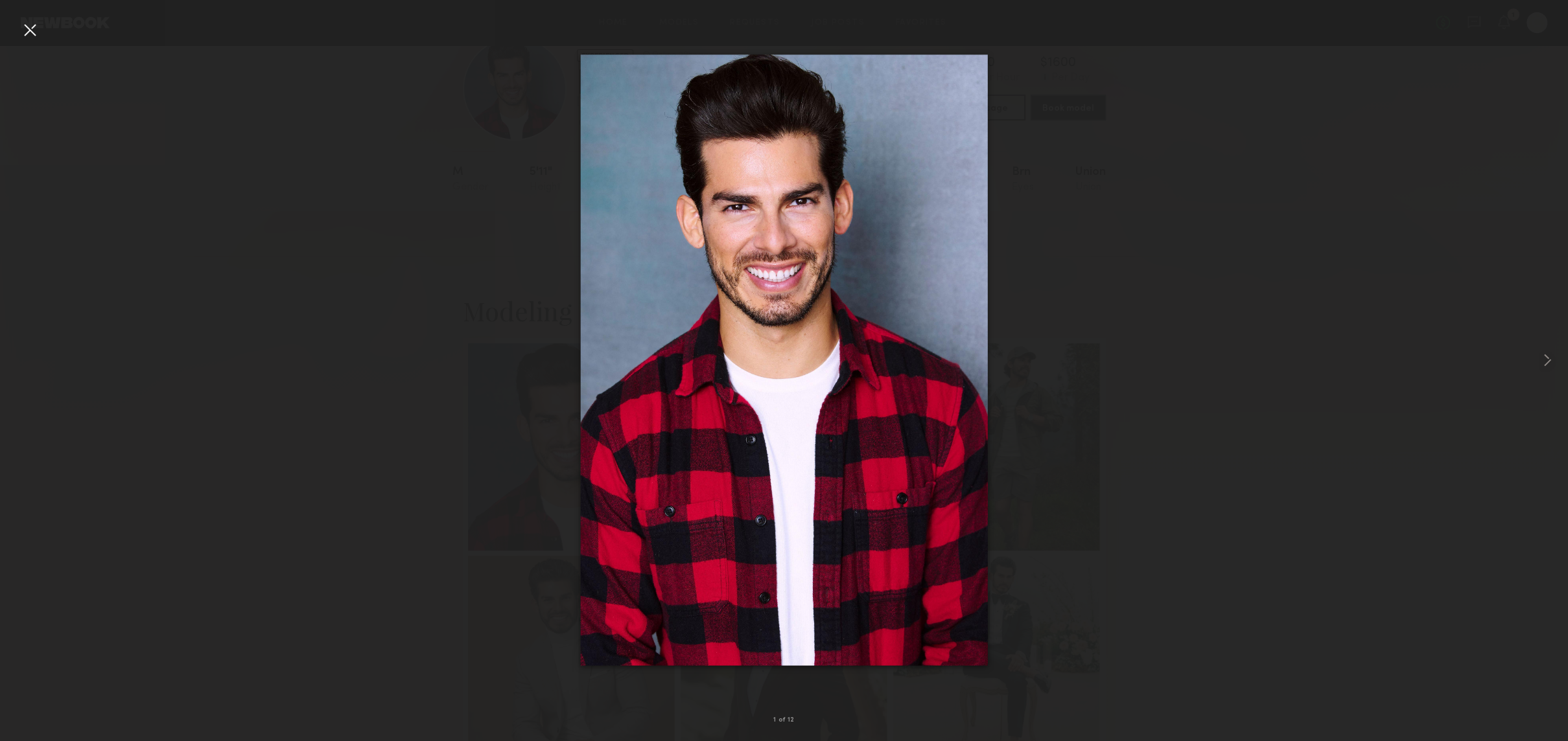
click at [40, 30] on div at bounding box center [30, 30] width 20 height 20
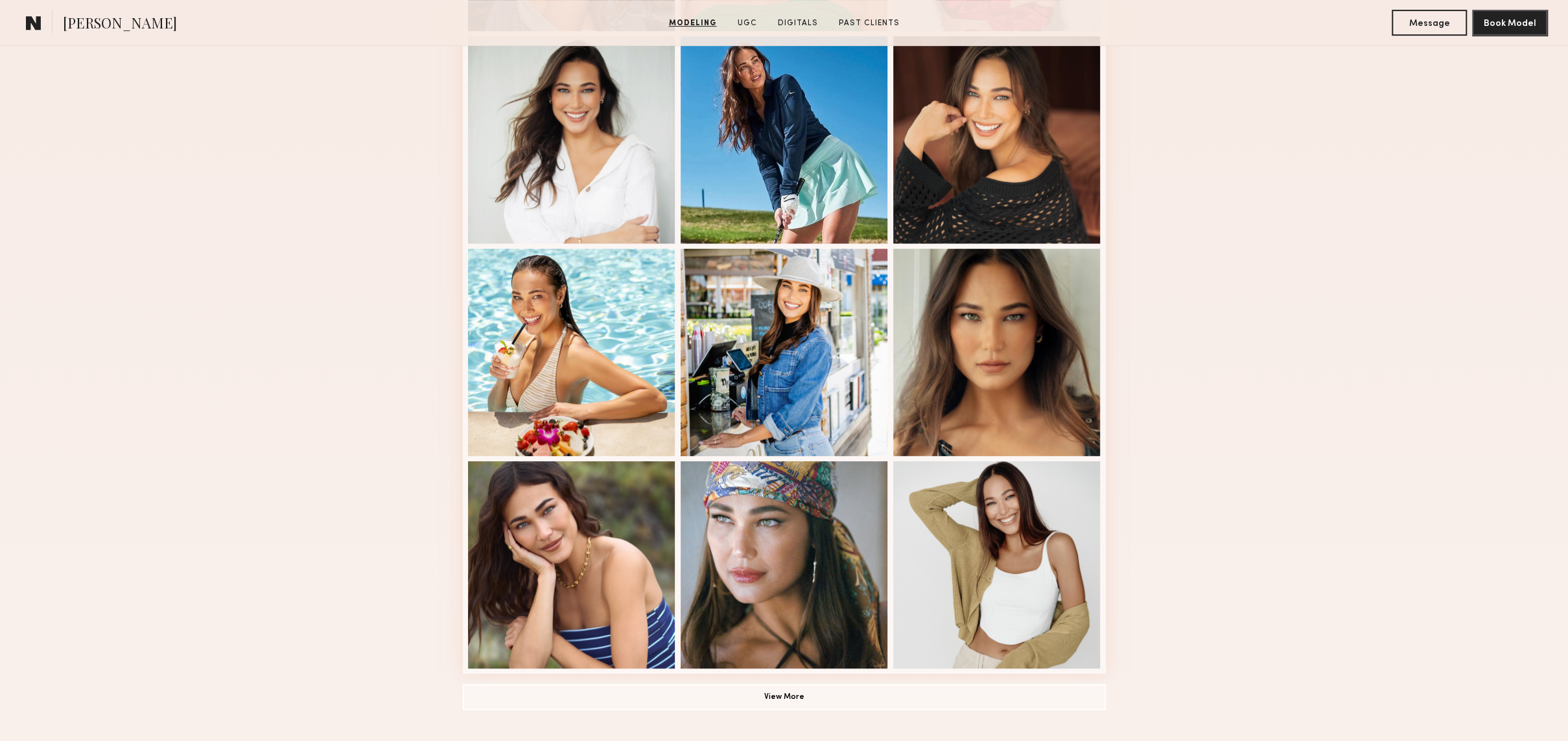
scroll to position [561, 0]
drag, startPoint x: 896, startPoint y: 696, endPoint x: 915, endPoint y: 690, distance: 19.9
click at [896, 696] on button "View More" at bounding box center [784, 696] width 643 height 26
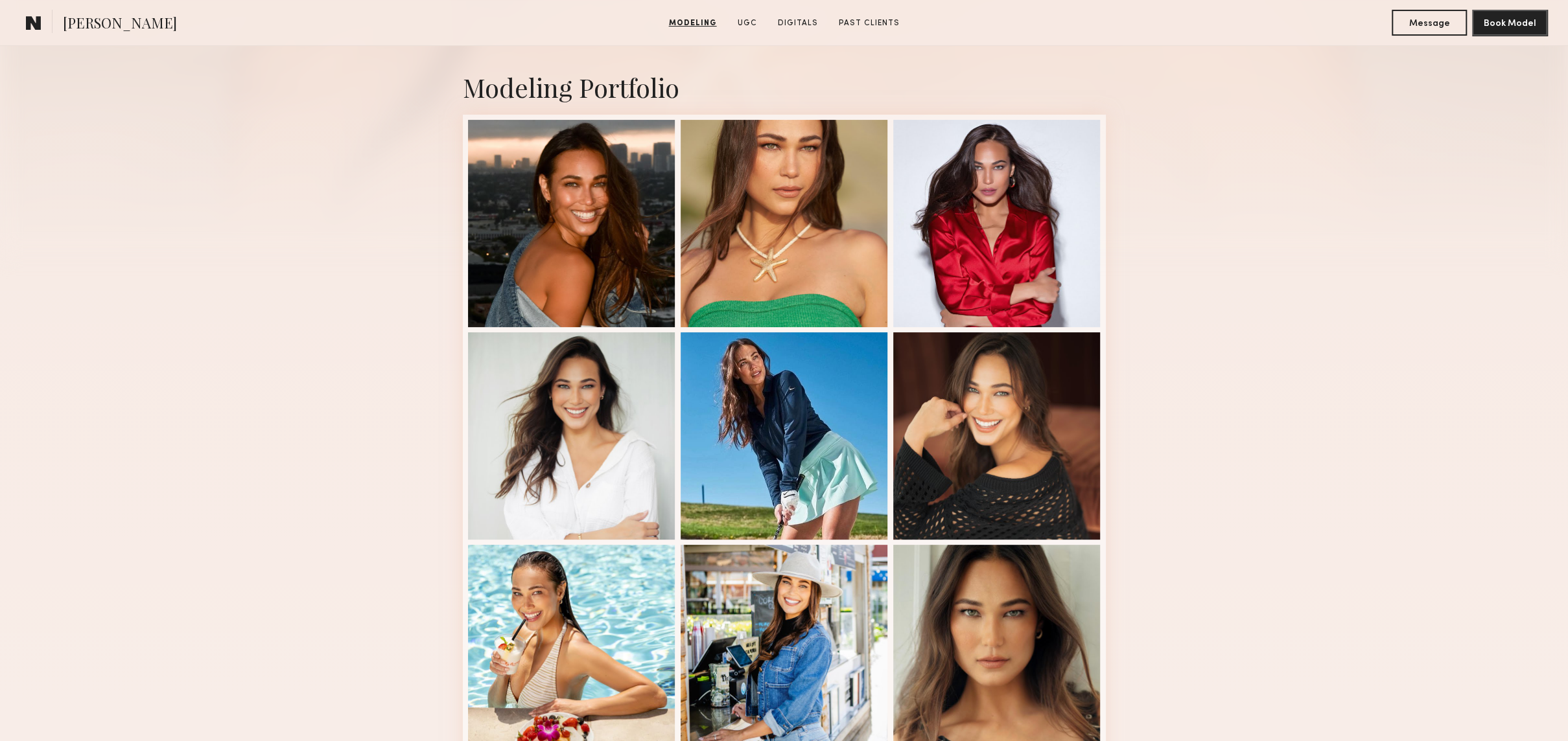
scroll to position [266, 0]
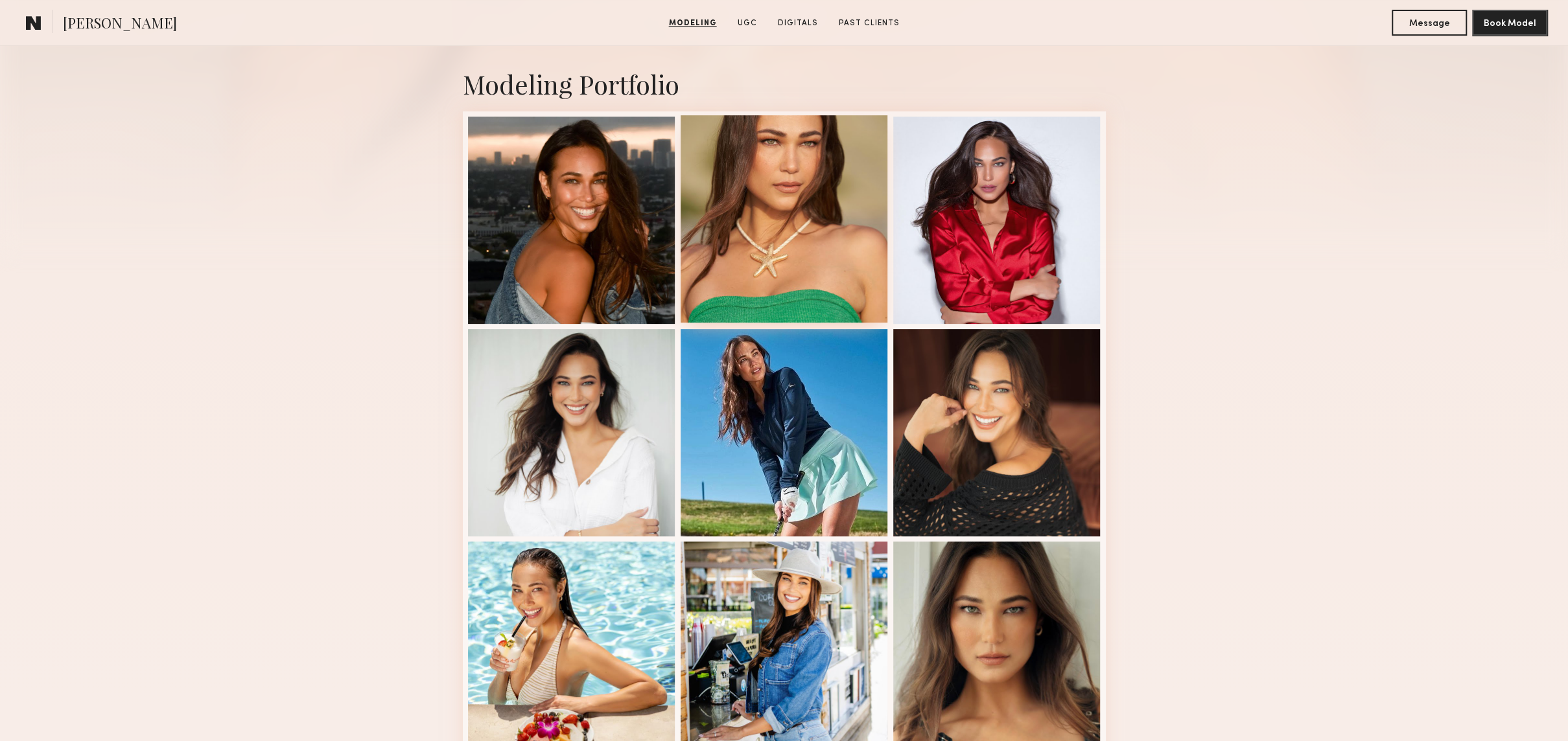
click at [816, 218] on div at bounding box center [784, 218] width 207 height 207
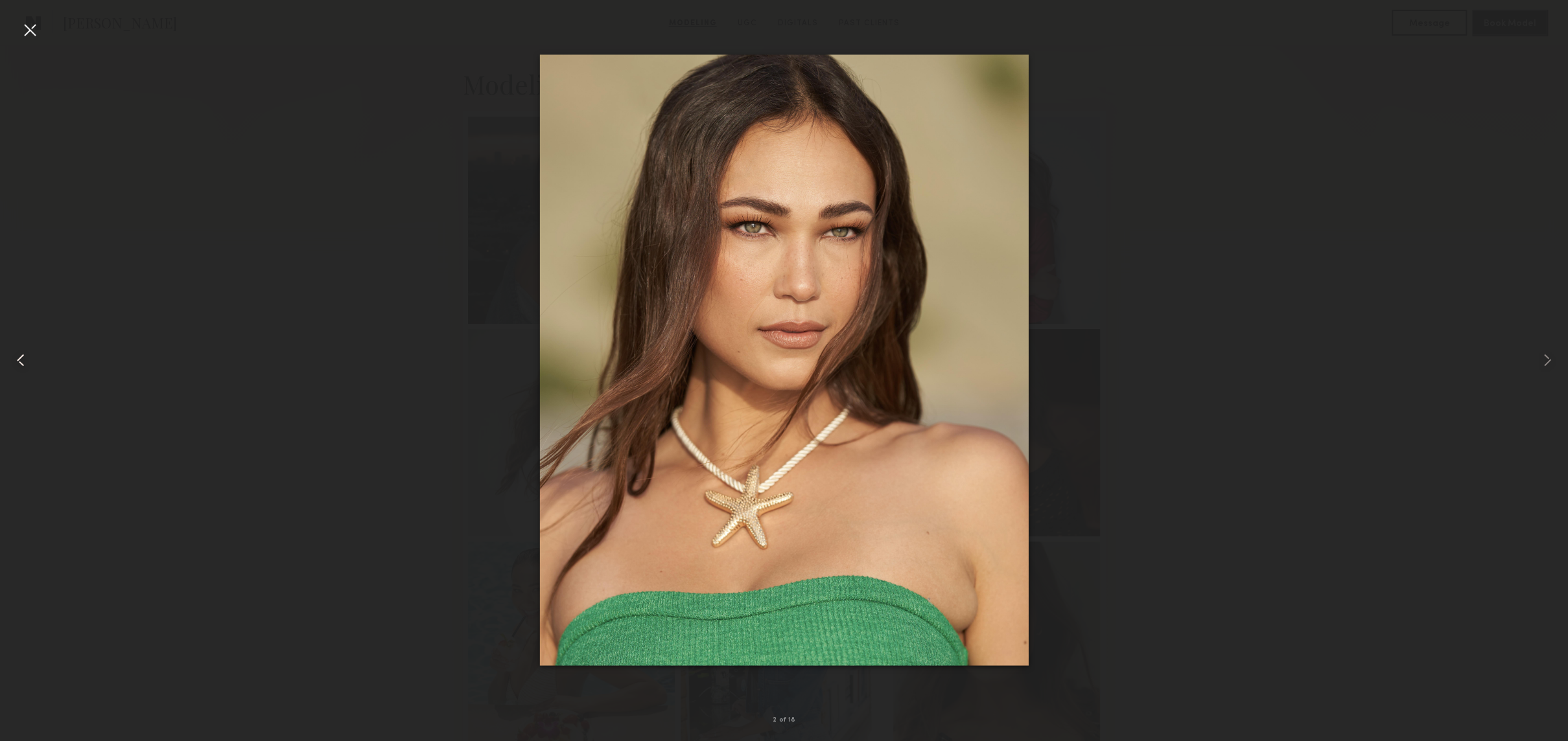
click at [29, 30] on div at bounding box center [30, 30] width 20 height 20
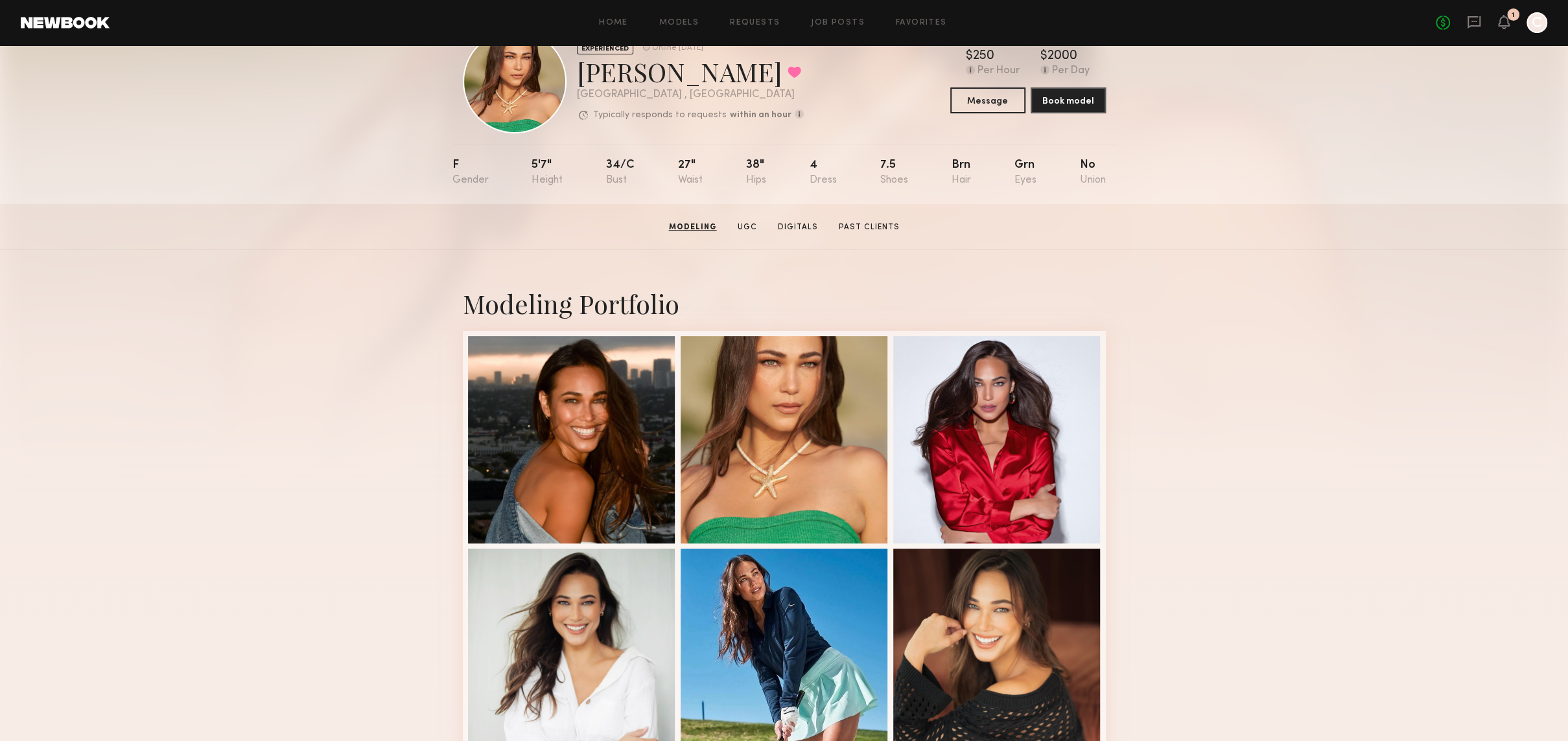
scroll to position [0, 0]
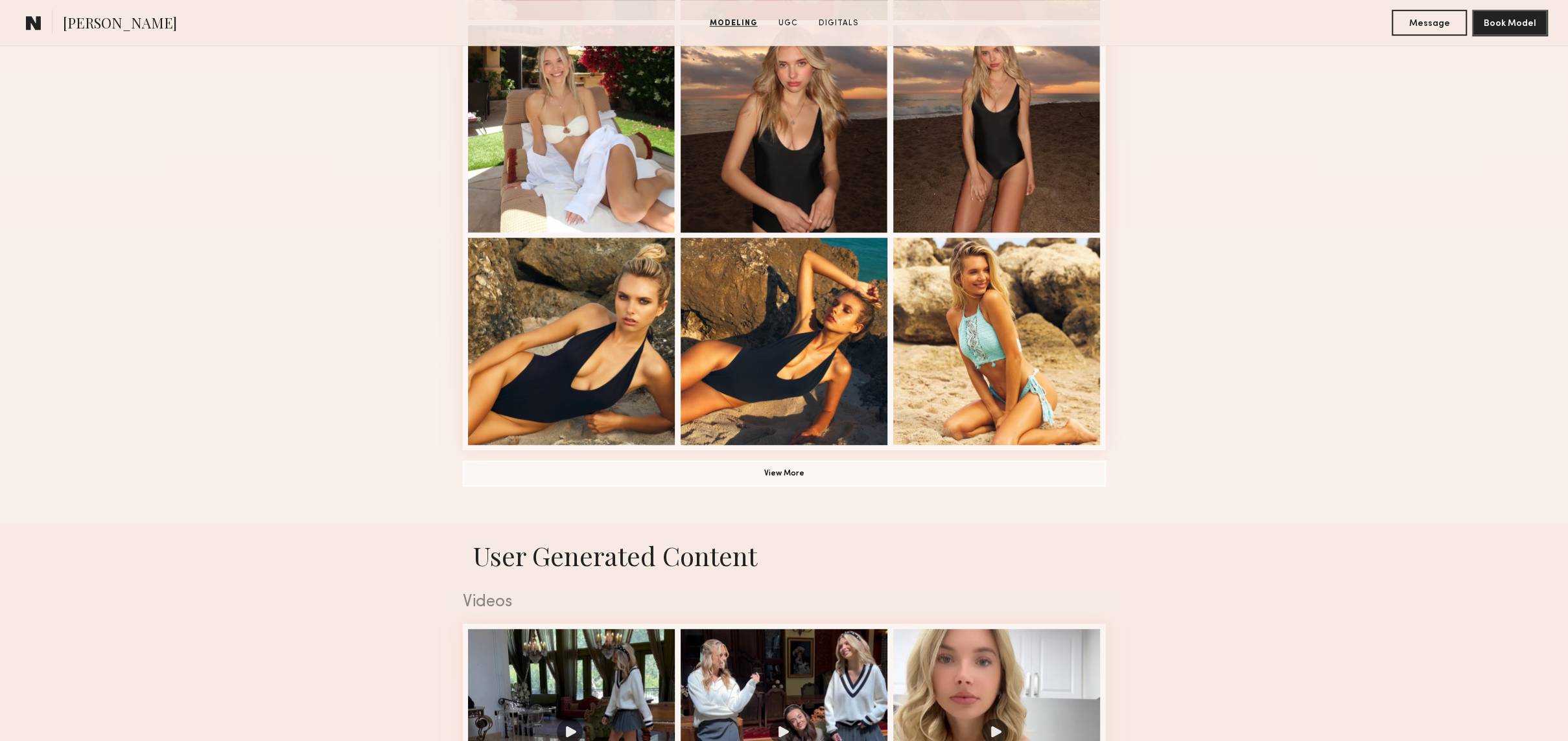
scroll to position [788, 0]
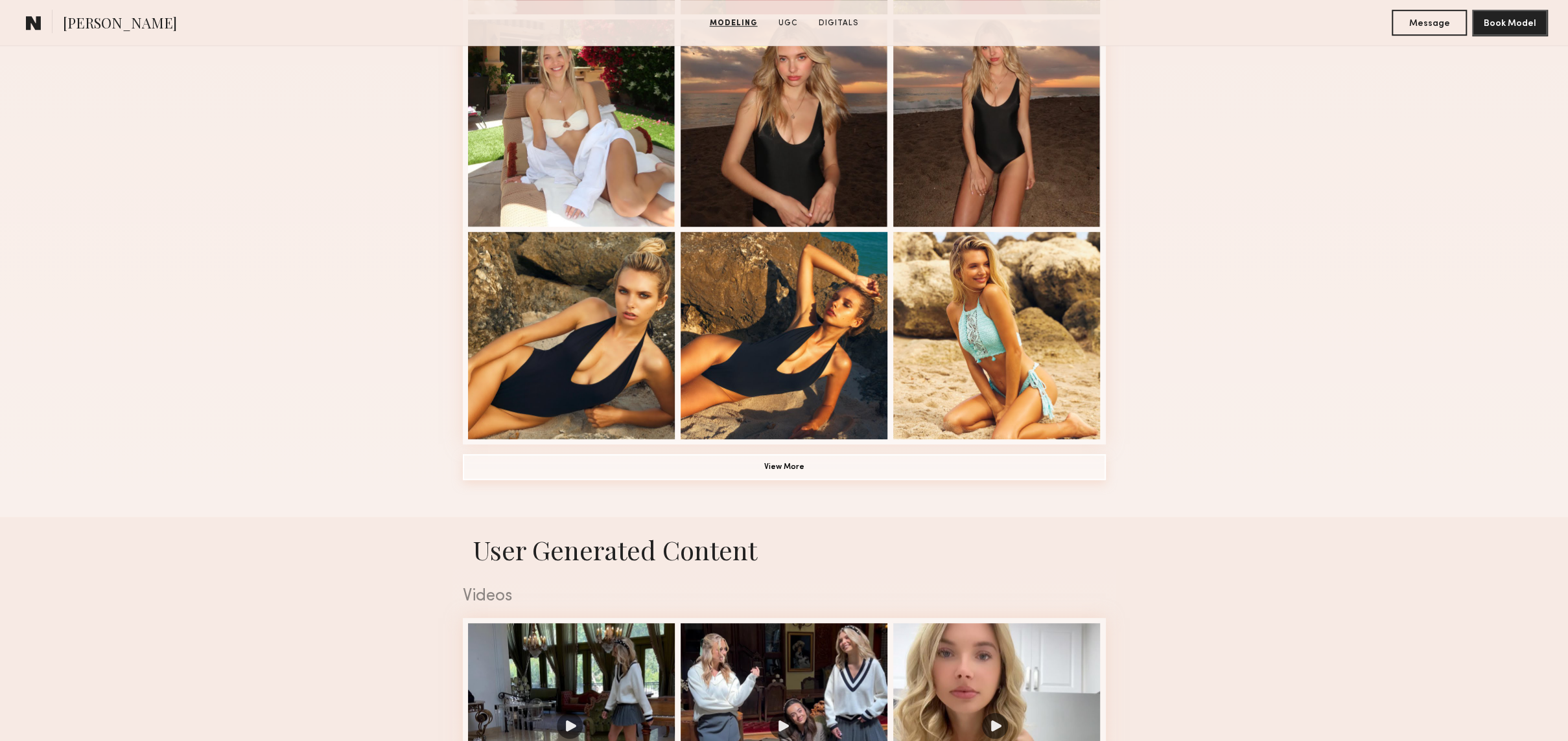
click at [841, 465] on button "View More" at bounding box center [784, 467] width 643 height 26
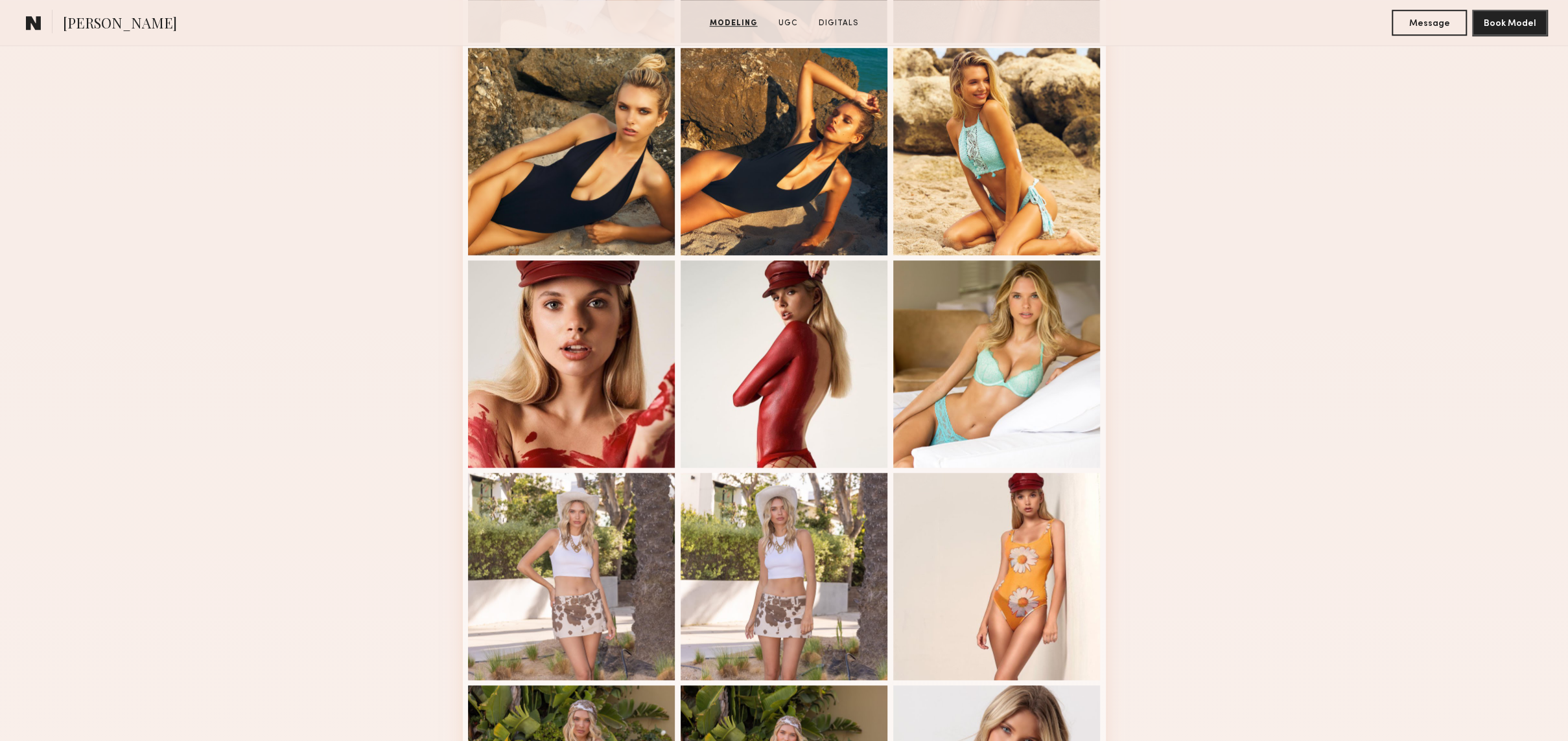
scroll to position [977, 0]
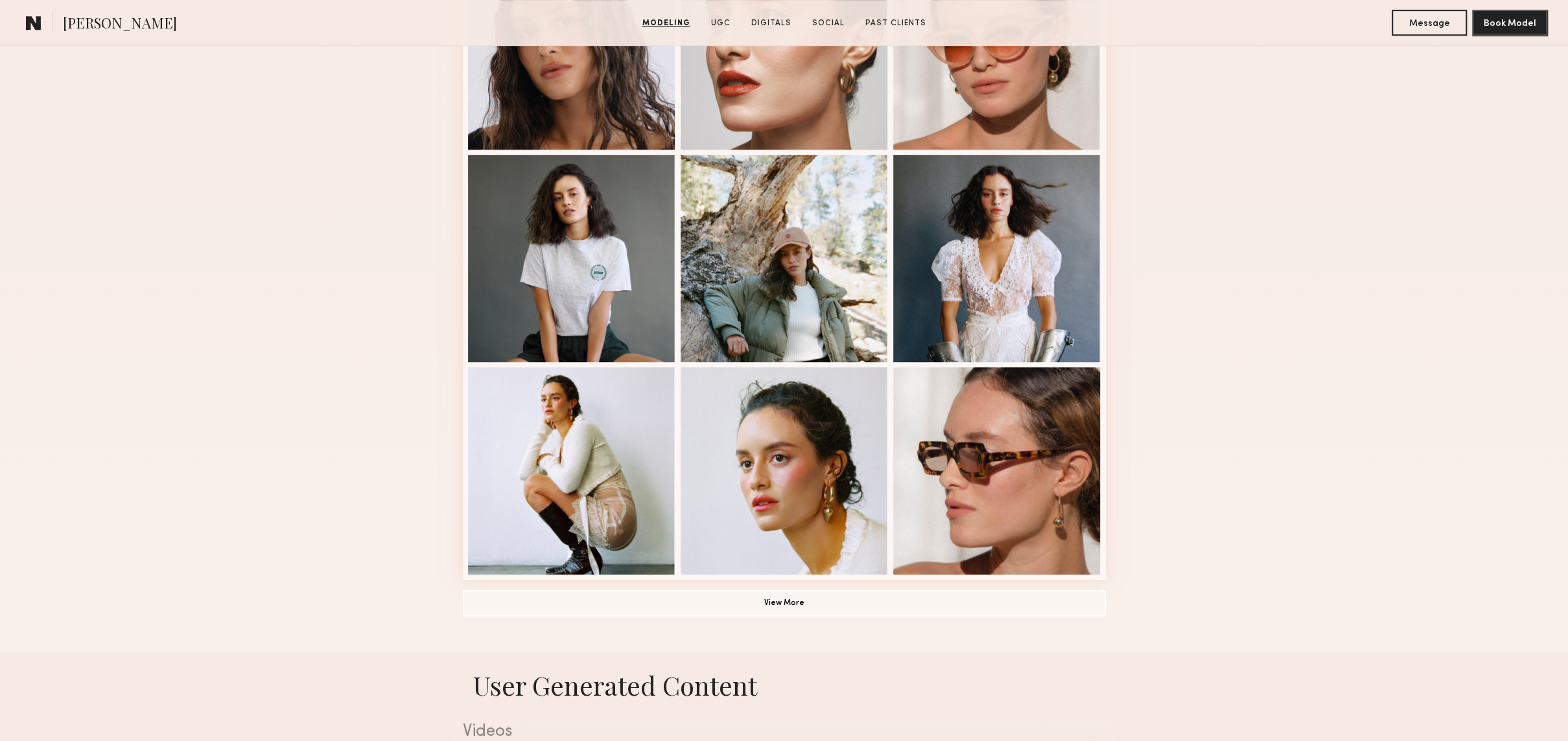
scroll to position [651, 0]
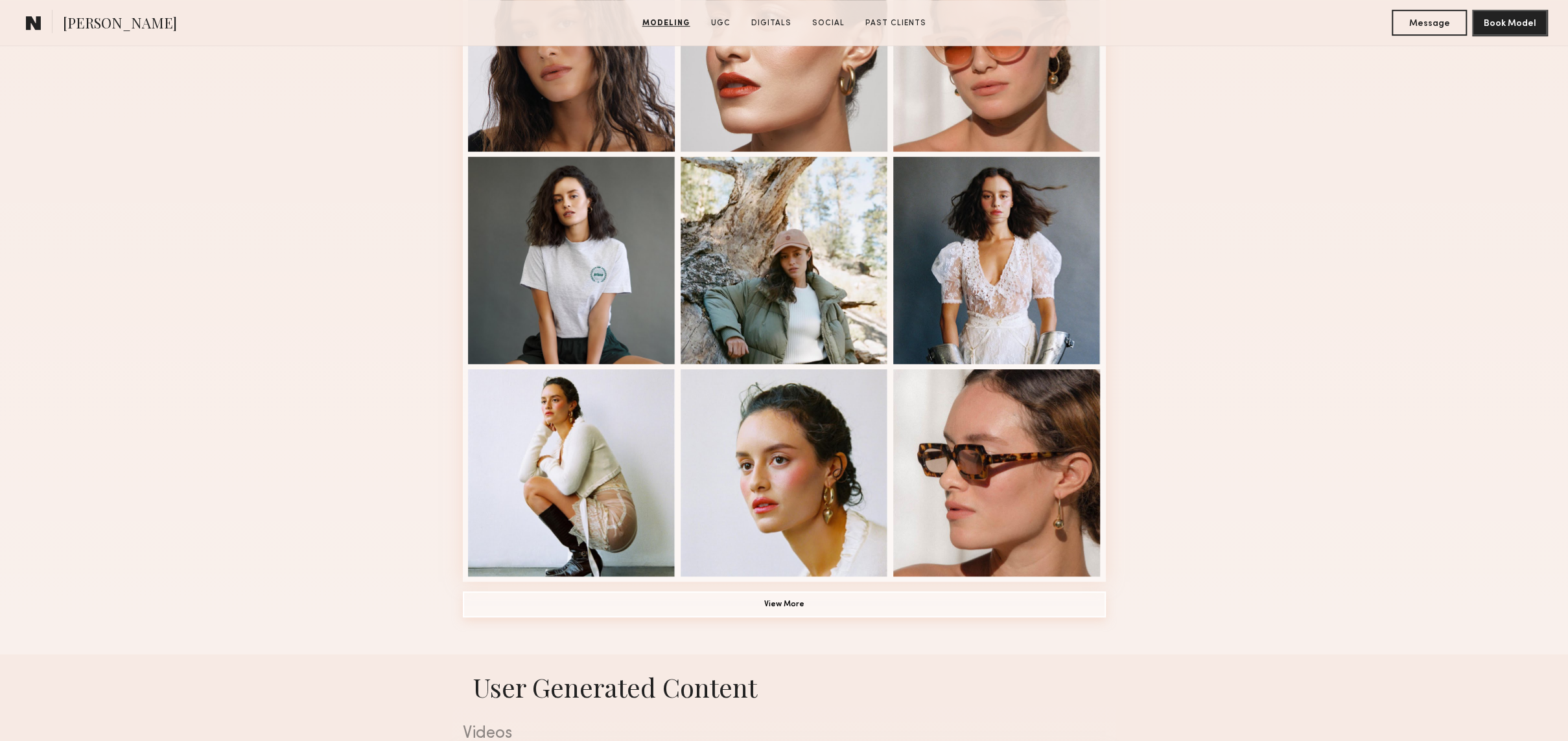
click at [795, 604] on button "View More" at bounding box center [784, 604] width 643 height 26
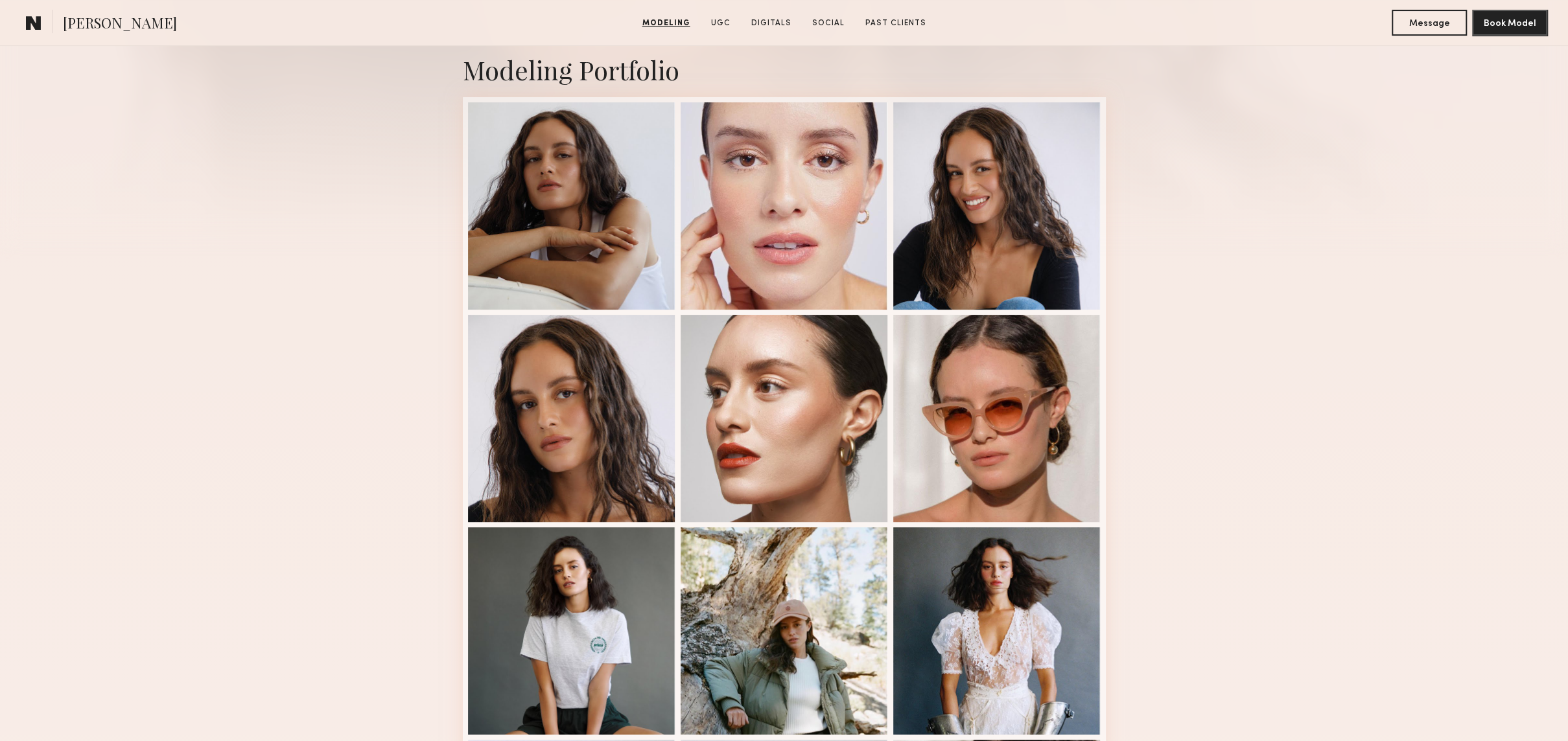
scroll to position [278, 0]
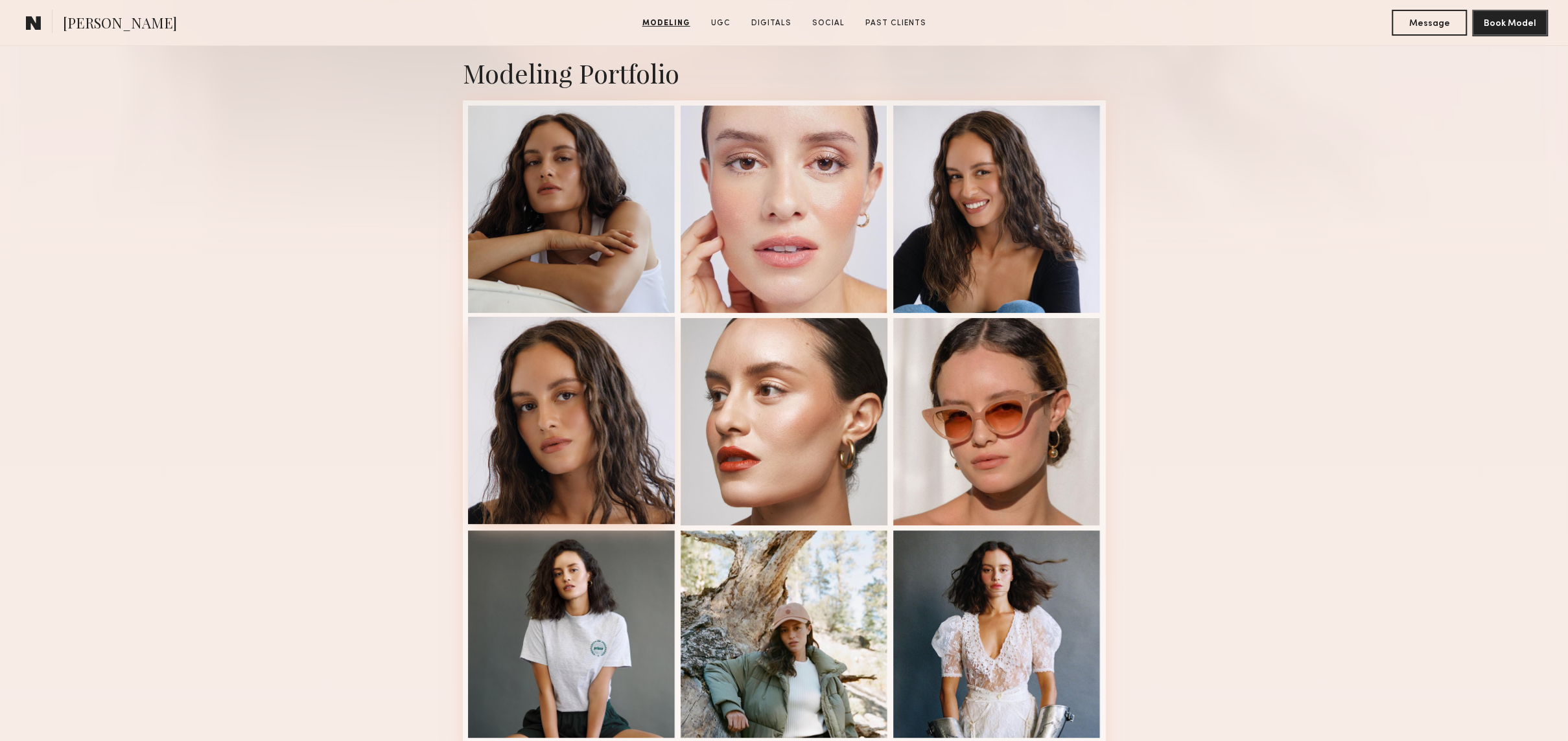
click at [628, 380] on div at bounding box center [571, 420] width 207 height 207
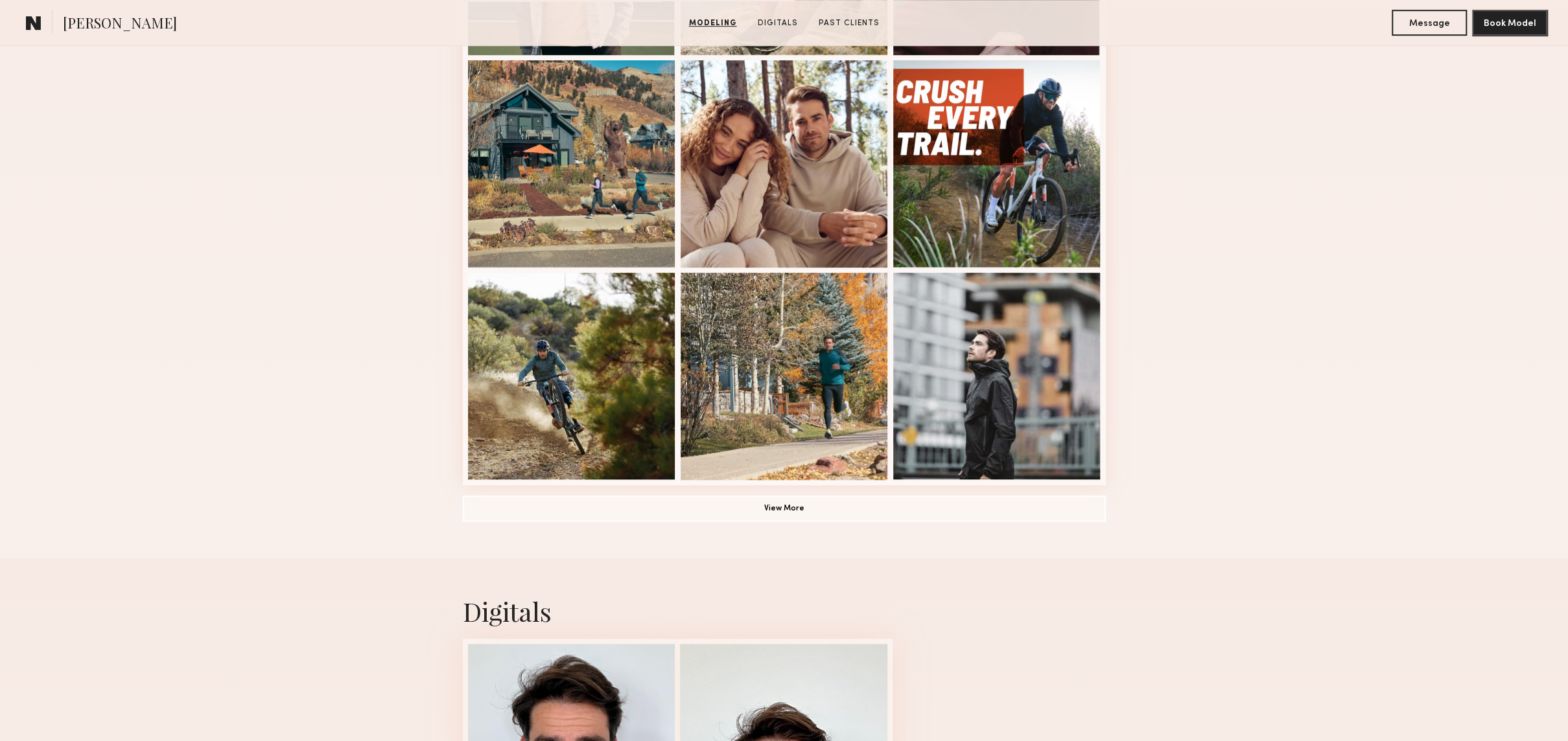
scroll to position [749, 0]
click at [838, 503] on button "View More" at bounding box center [784, 507] width 643 height 26
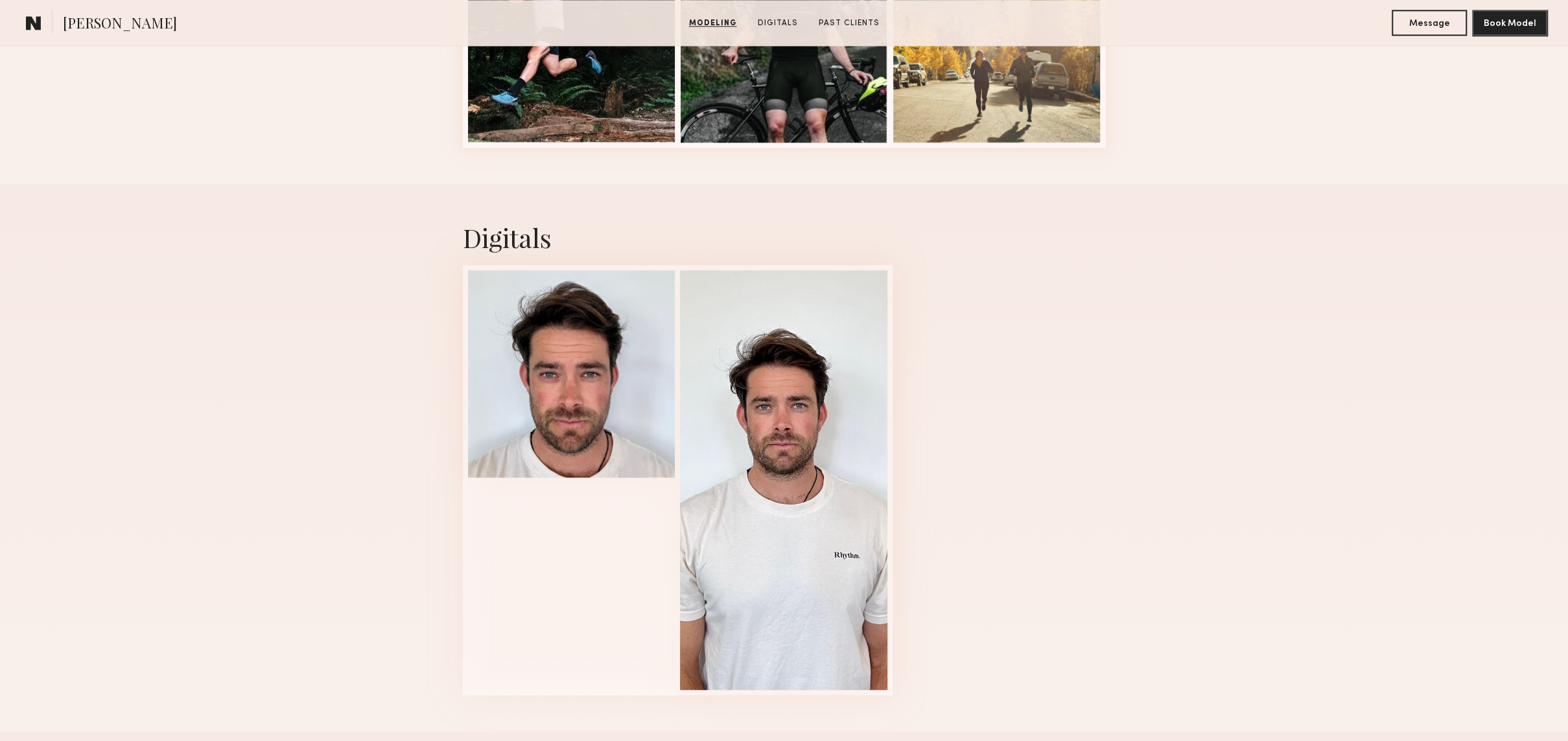
scroll to position [1719, 0]
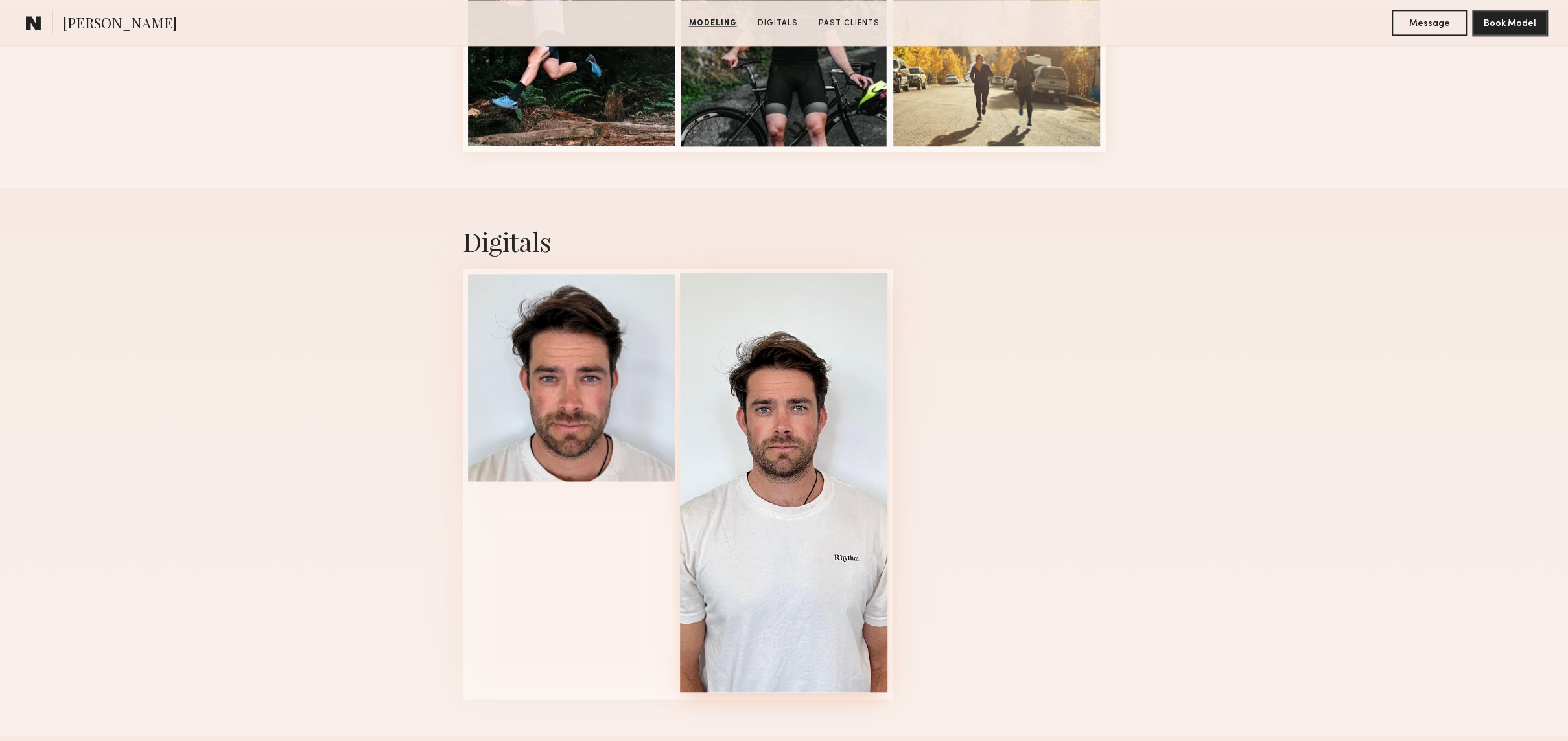
click at [838, 394] on div at bounding box center [783, 483] width 207 height 420
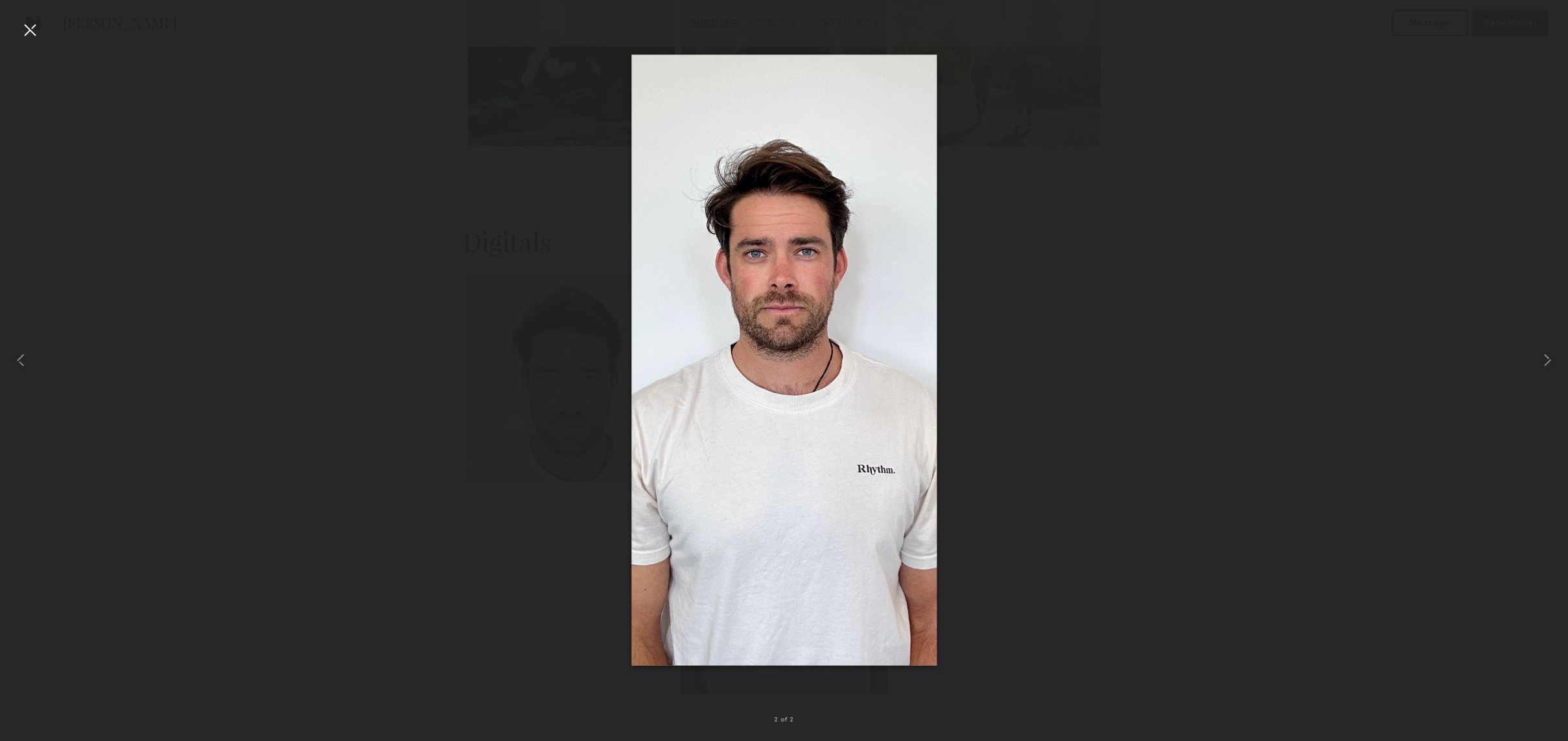
drag, startPoint x: 1091, startPoint y: 193, endPoint x: 1096, endPoint y: 199, distance: 7.8
click at [1091, 193] on div at bounding box center [784, 359] width 1568 height 679
drag, startPoint x: 1154, startPoint y: 207, endPoint x: 1235, endPoint y: 222, distance: 82.4
click at [1154, 207] on div at bounding box center [784, 359] width 1568 height 679
click at [27, 29] on div at bounding box center [30, 30] width 20 height 20
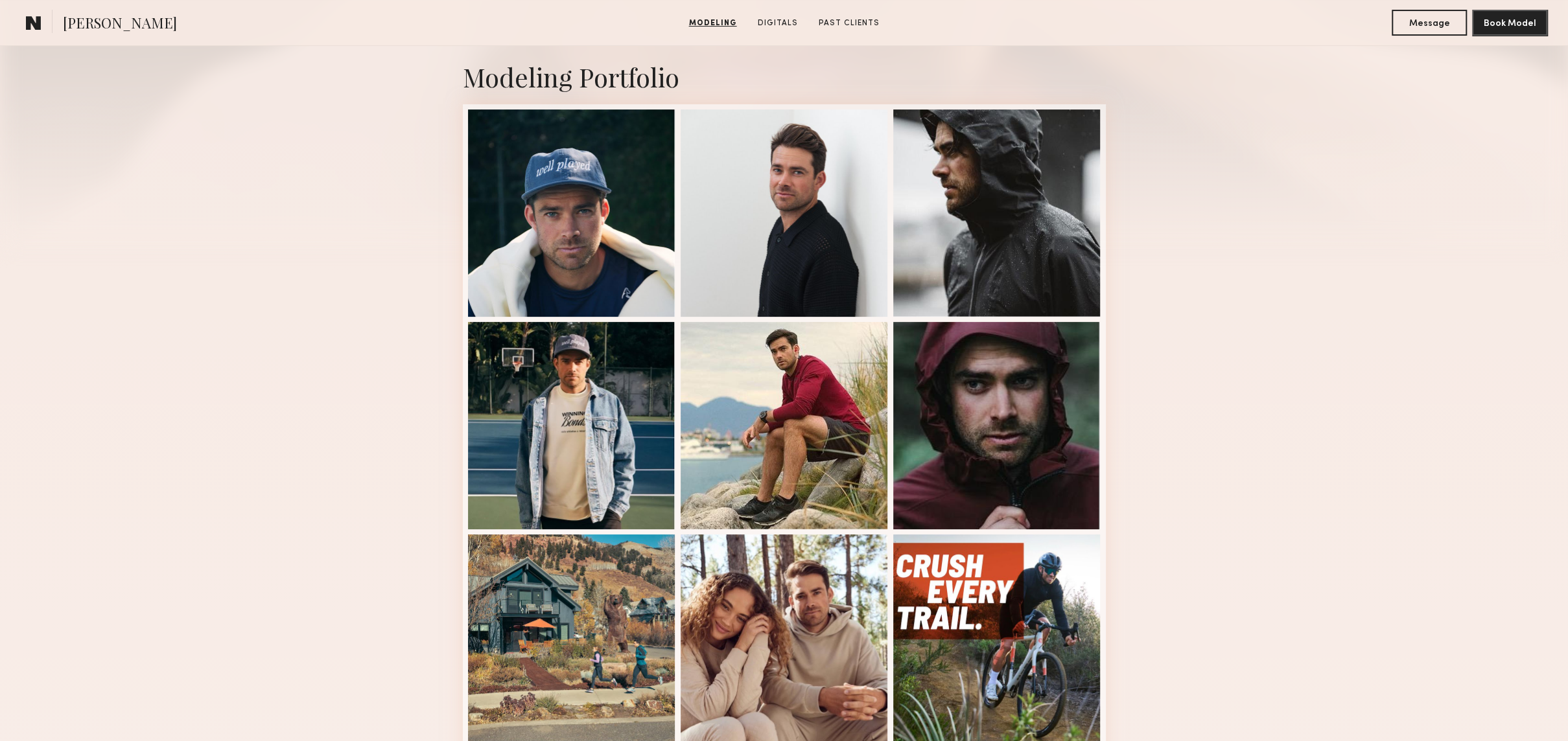
scroll to position [297, 0]
